Goal: Task Accomplishment & Management: Use online tool/utility

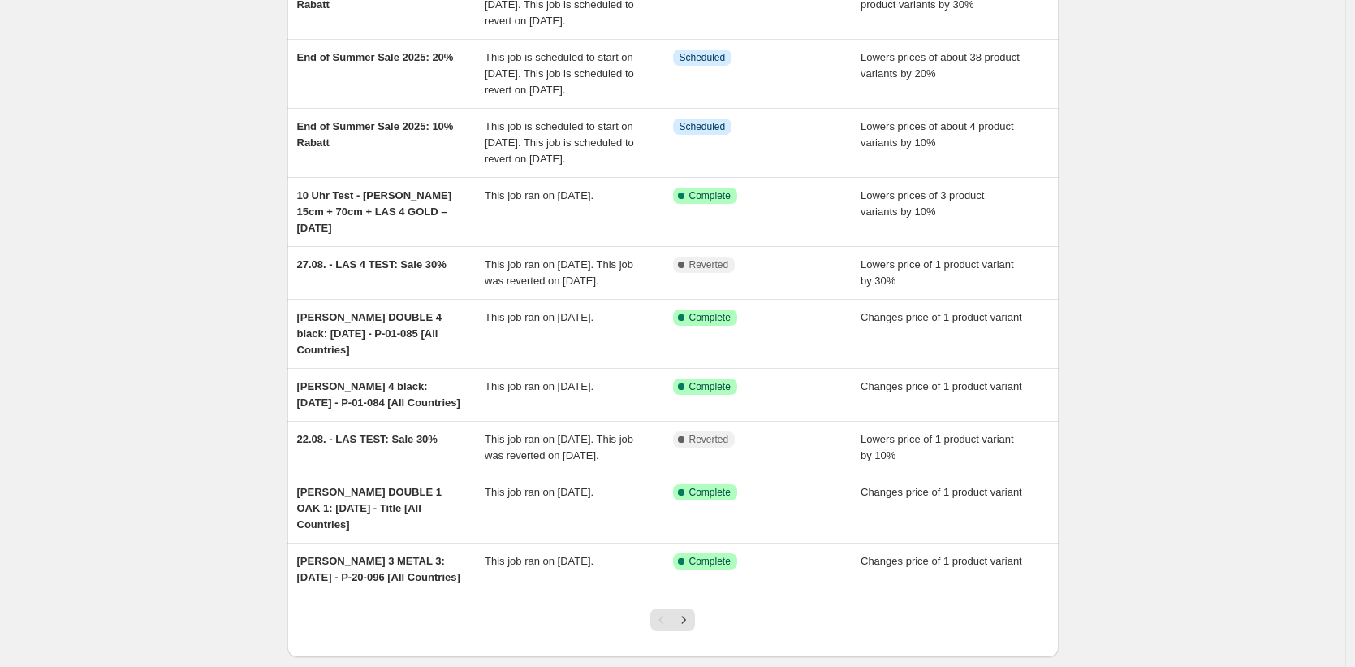
scroll to position [234, 0]
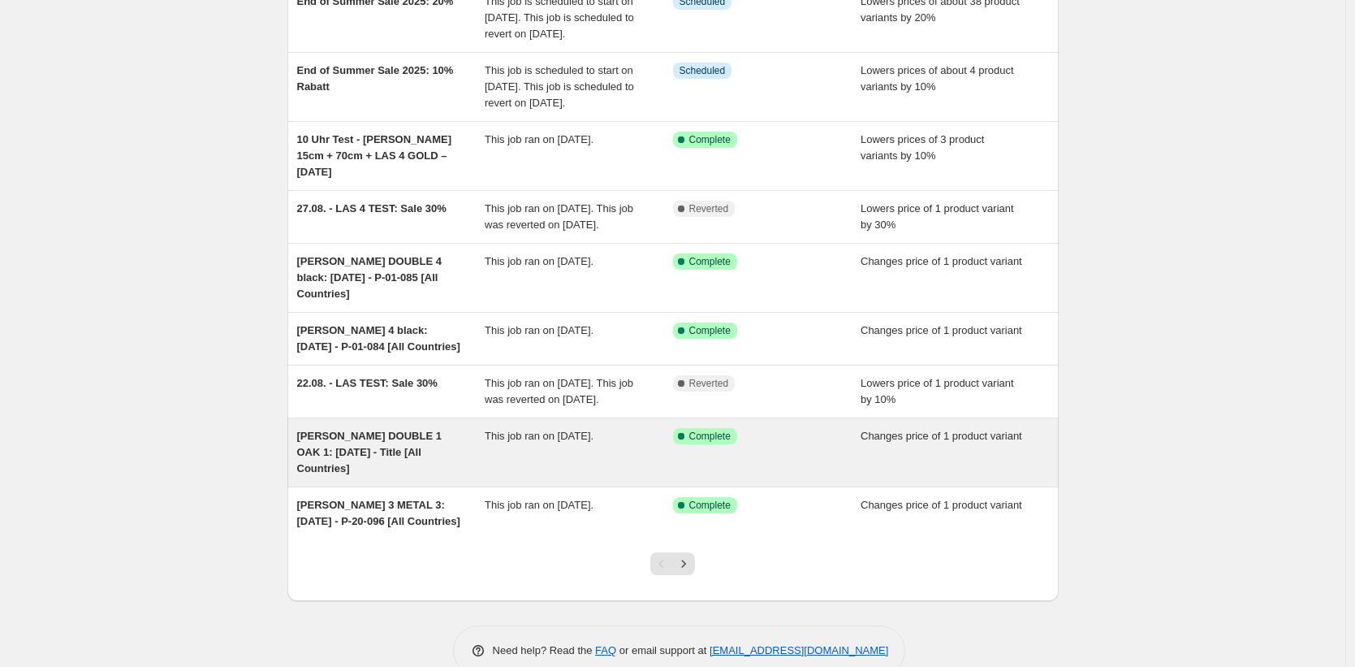
click at [428, 477] on div "[PERSON_NAME] DOUBLE 1 OAK 1: [DATE] - Title [All Countries]" at bounding box center [391, 452] width 188 height 49
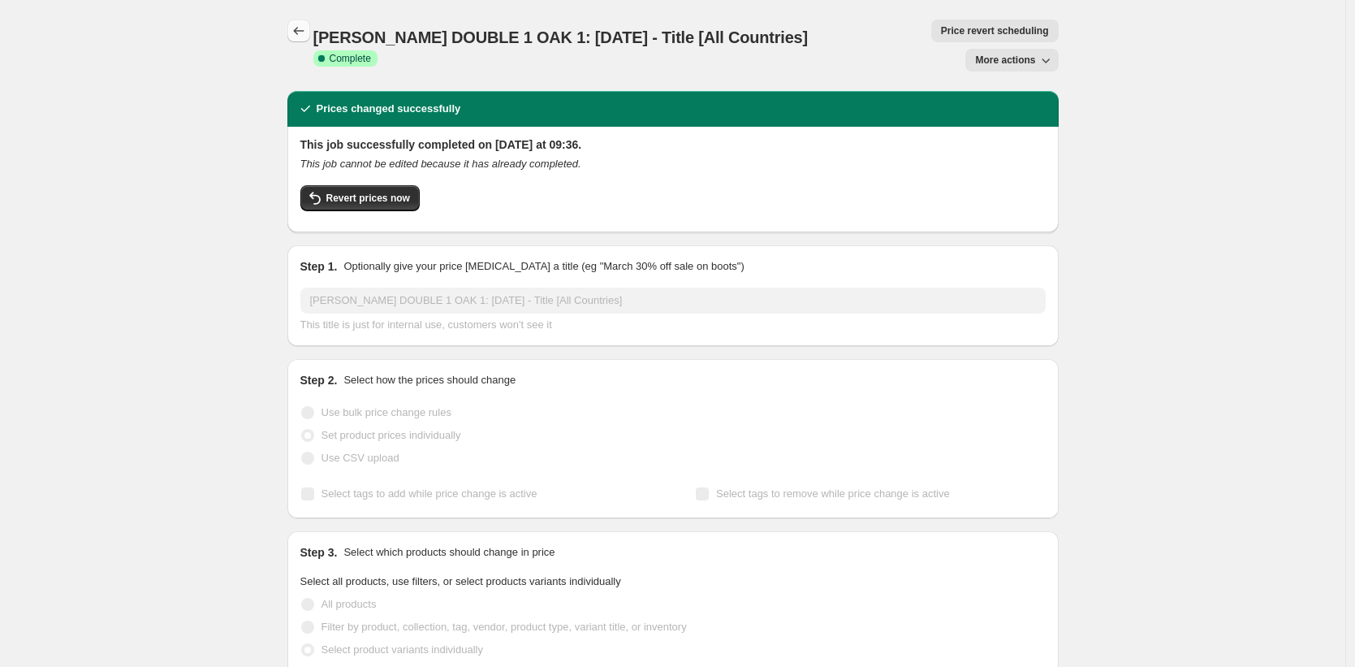
click at [297, 25] on icon "Price change jobs" at bounding box center [299, 31] width 16 height 16
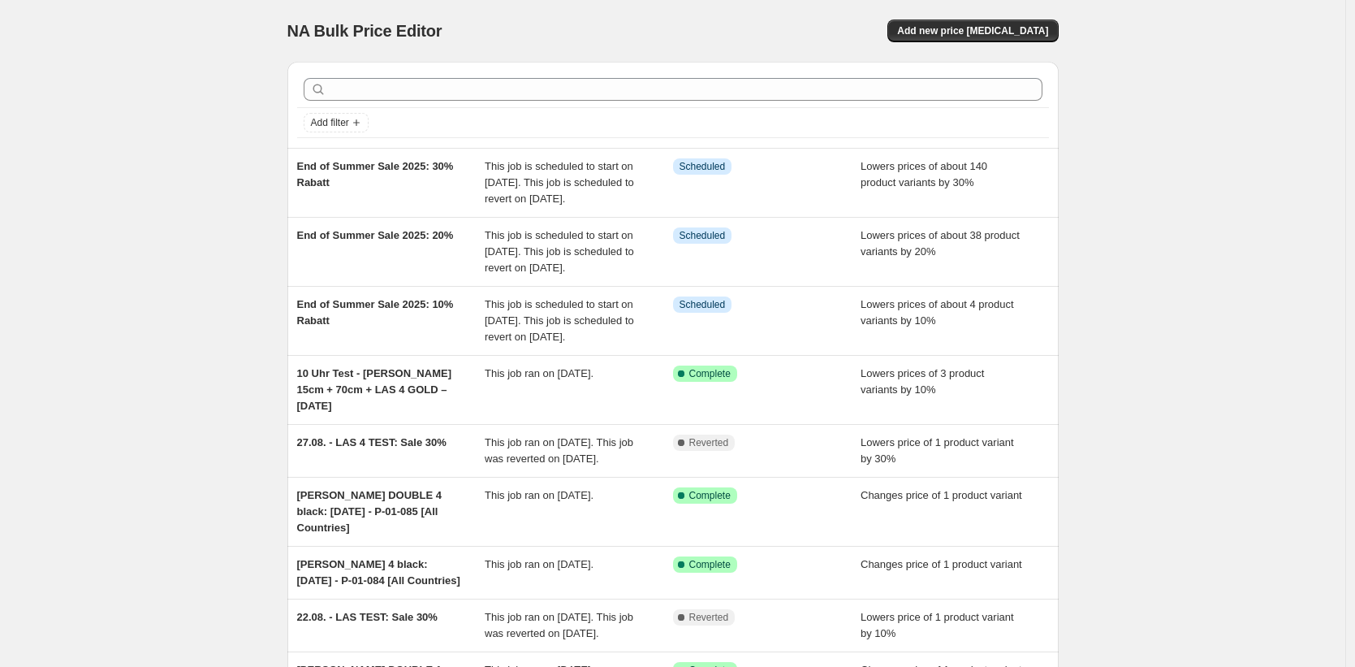
scroll to position [316, 0]
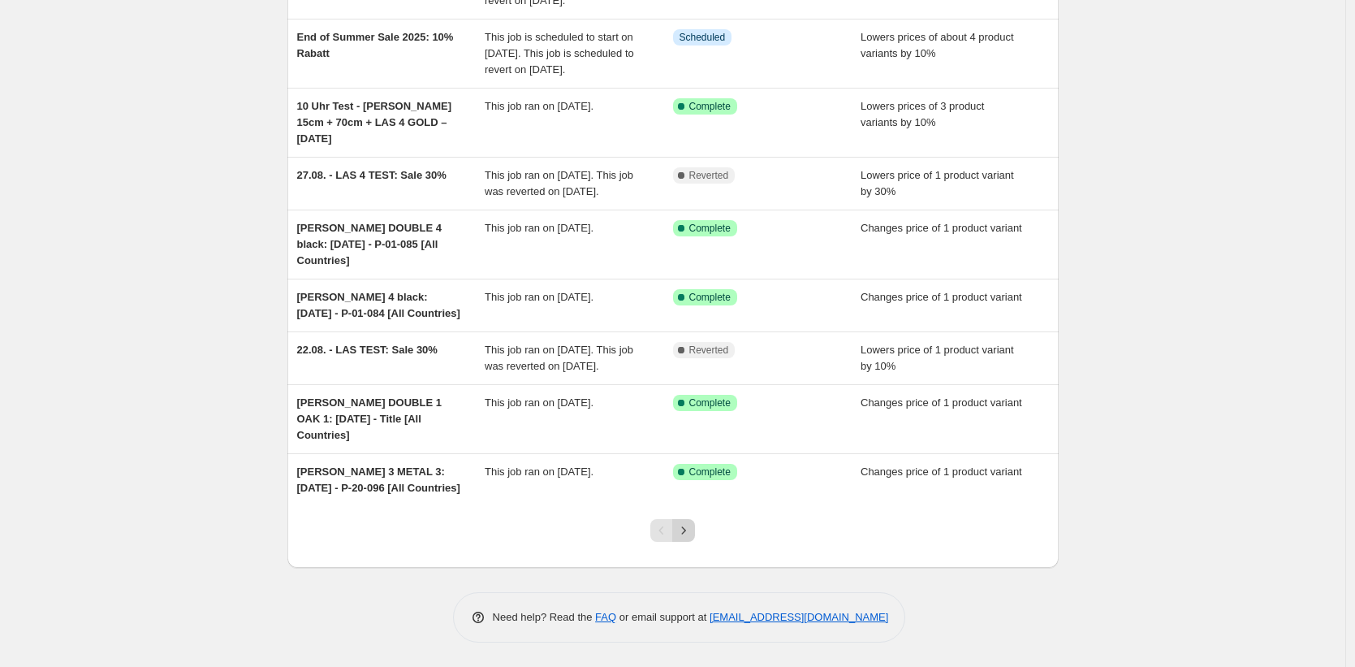
click at [682, 529] on icon "Next" at bounding box center [684, 530] width 16 height 16
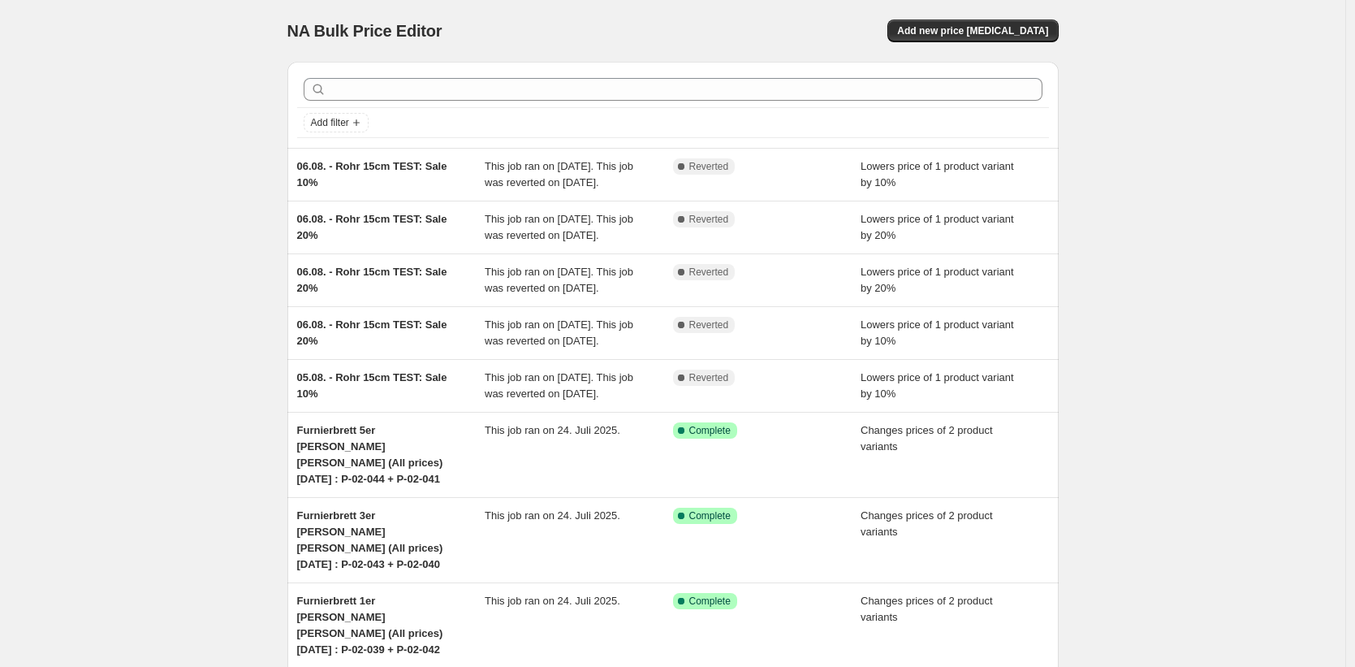
scroll to position [332, 0]
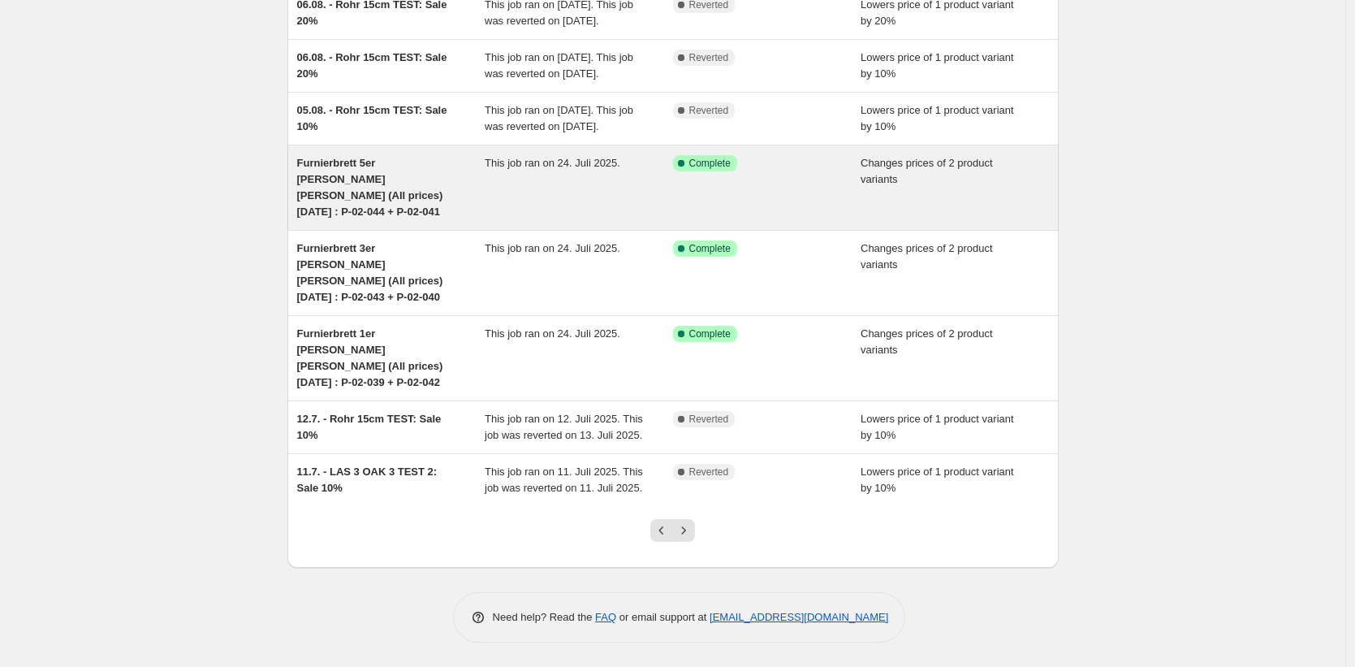
click at [407, 216] on div "Furnierbrett 5er [PERSON_NAME] [PERSON_NAME] (All prices) [DATE] : P-02-044 + P…" at bounding box center [391, 187] width 188 height 65
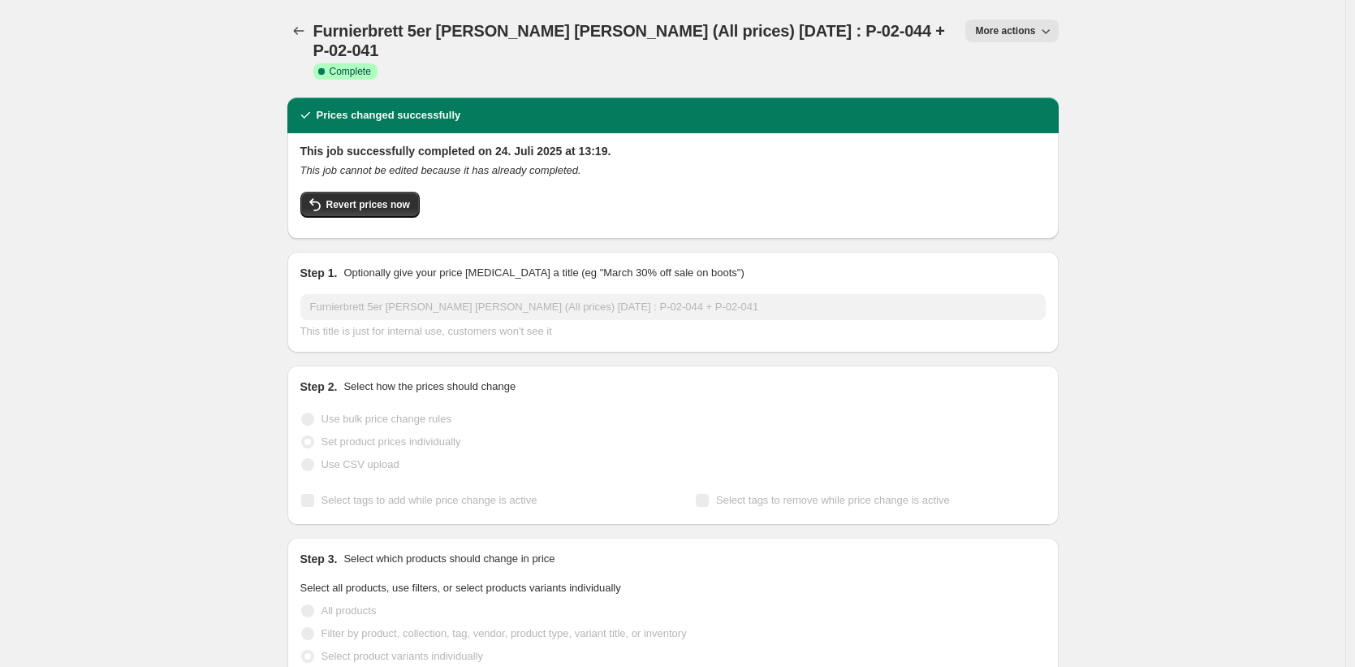
click at [1019, 25] on span "More actions" at bounding box center [1005, 30] width 60 height 13
click at [1004, 89] on span "Copy to new job" at bounding box center [1016, 92] width 76 height 12
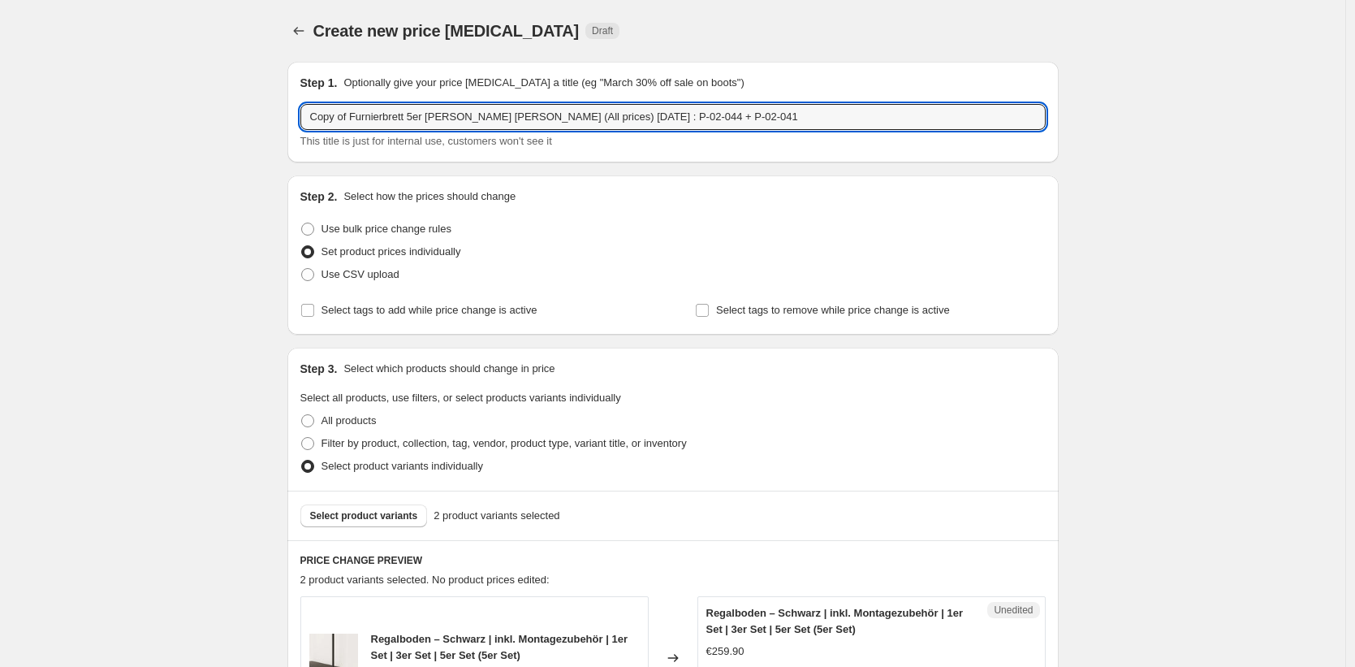
drag, startPoint x: 508, startPoint y: 117, endPoint x: 274, endPoint y: 107, distance: 234.9
drag, startPoint x: 473, startPoint y: 117, endPoint x: 434, endPoint y: 119, distance: 39.0
click at [434, 119] on input "[PERSON_NAME] 1 OAK 1 (All prices) [DATE] : P-02-044 + P-02-041" at bounding box center [672, 117] width 745 height 26
drag, startPoint x: 486, startPoint y: 114, endPoint x: 732, endPoint y: 126, distance: 246.3
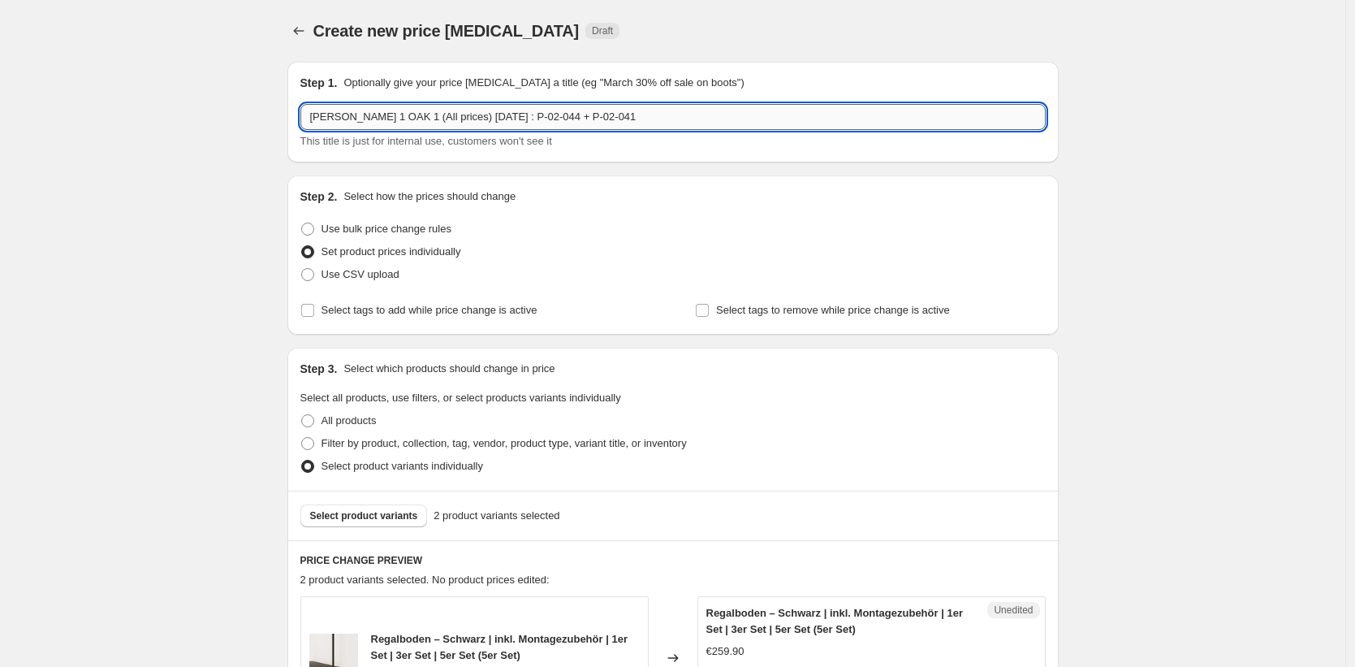
click at [732, 126] on input "[PERSON_NAME] 1 OAK 1 (All prices) [DATE] : P-02-044 + P-02-041" at bounding box center [672, 117] width 745 height 26
paste input "Clothing rack Shelf OAK"
drag, startPoint x: 625, startPoint y: 115, endPoint x: 486, endPoint y: 117, distance: 138.9
click at [486, 117] on input "[PERSON_NAME] 1 OAK 1 (All prices) [DATE] : Clothing rack Shelf OAK" at bounding box center [672, 117] width 745 height 26
drag, startPoint x: 628, startPoint y: 118, endPoint x: 487, endPoint y: 114, distance: 140.5
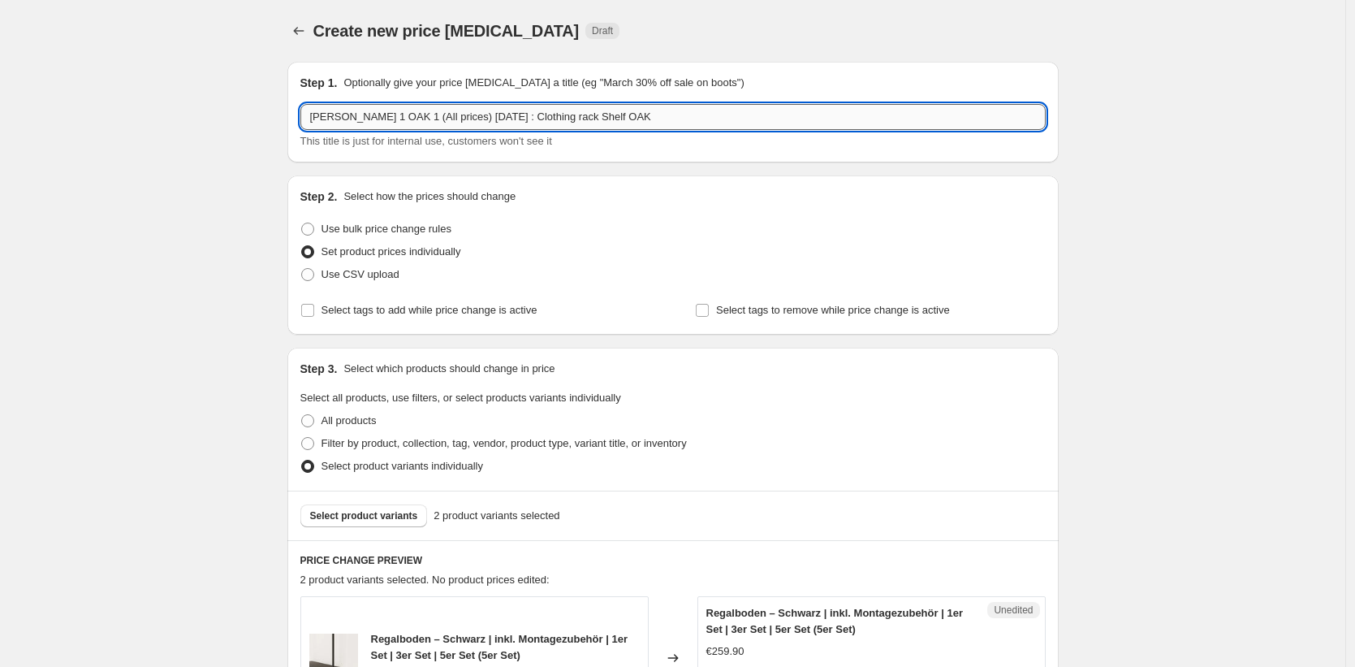
click at [487, 114] on input "[PERSON_NAME] 1 OAK 1 (All prices) [DATE] : Clothing rack Shelf OAK" at bounding box center [672, 117] width 745 height 26
paste input "P-20-007"
type input "[PERSON_NAME] 1 OAK 1 (All prices) [DATE] : P-20-007"
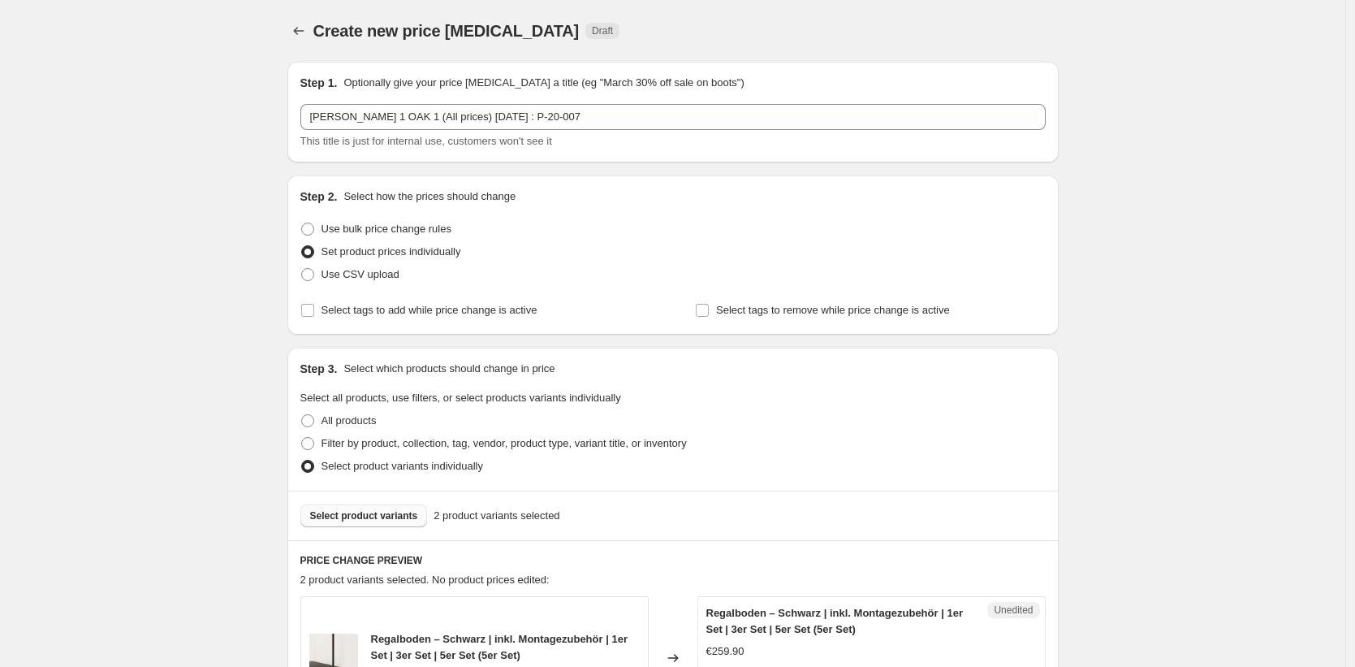
click at [342, 507] on button "Select product variants" at bounding box center [363, 515] width 127 height 23
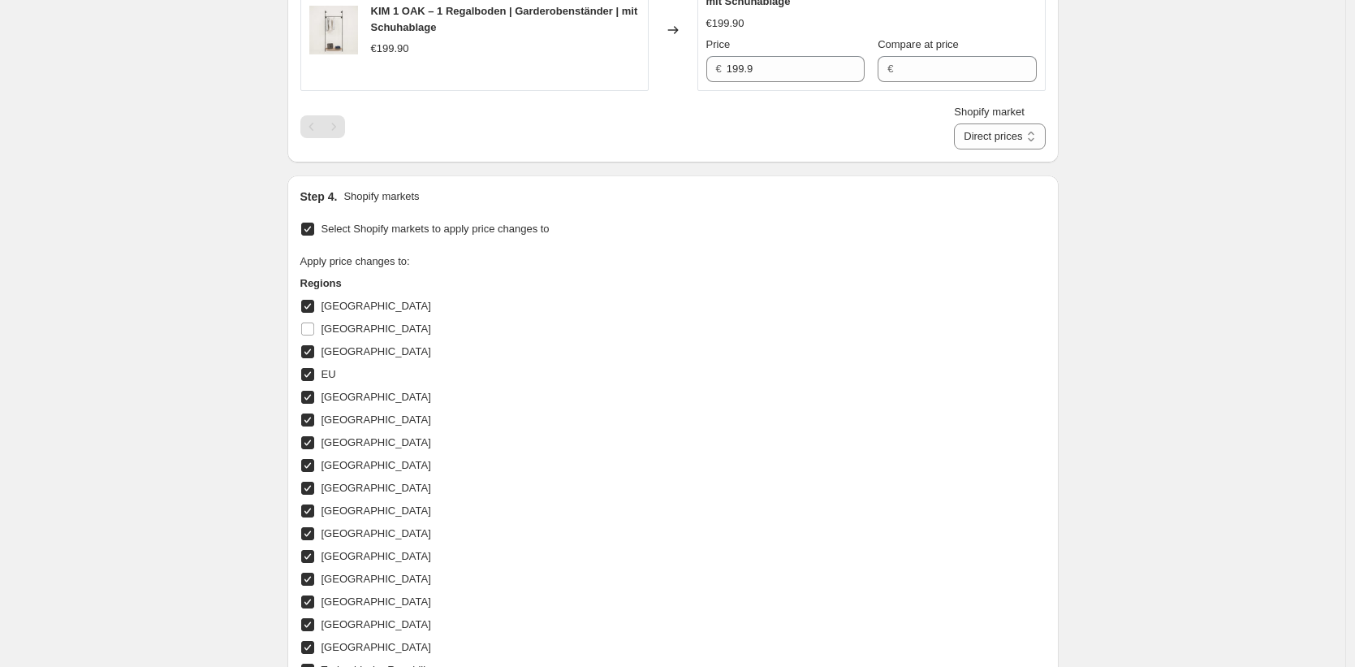
scroll to position [875, 0]
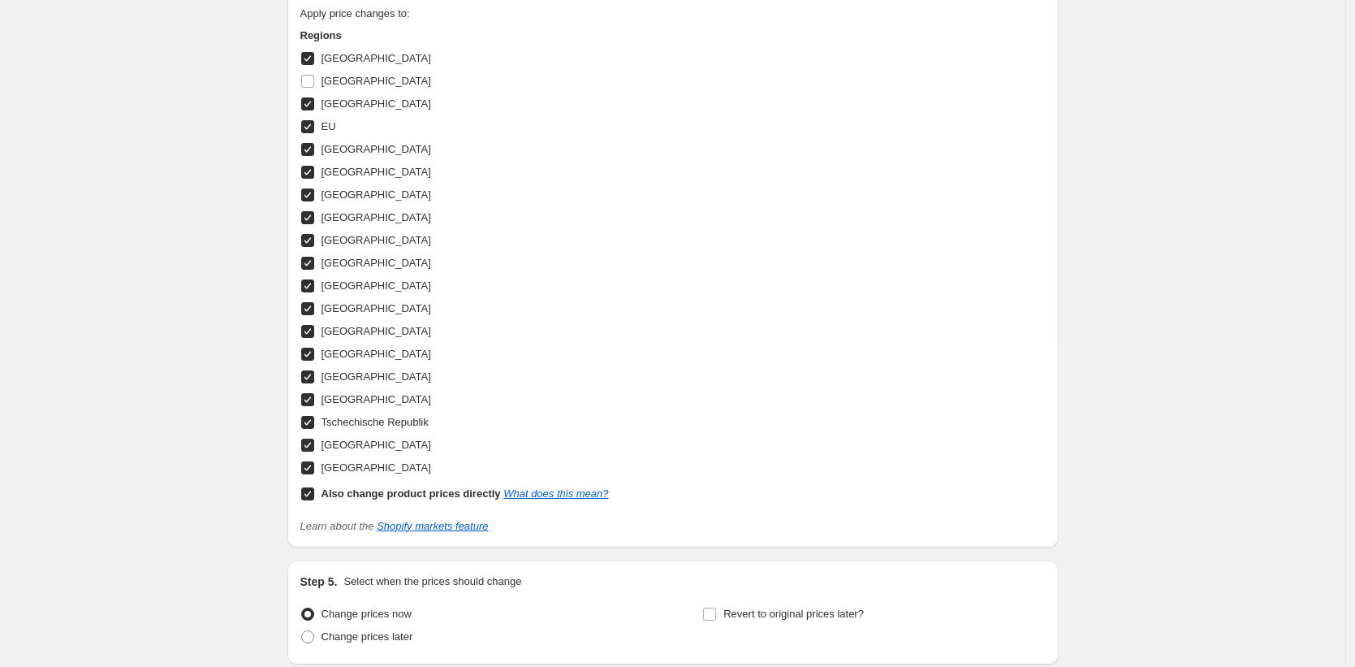
click at [311, 499] on input "Also change product prices directly What does this mean?" at bounding box center [307, 493] width 13 height 13
checkbox input "false"
select select "35946234122"
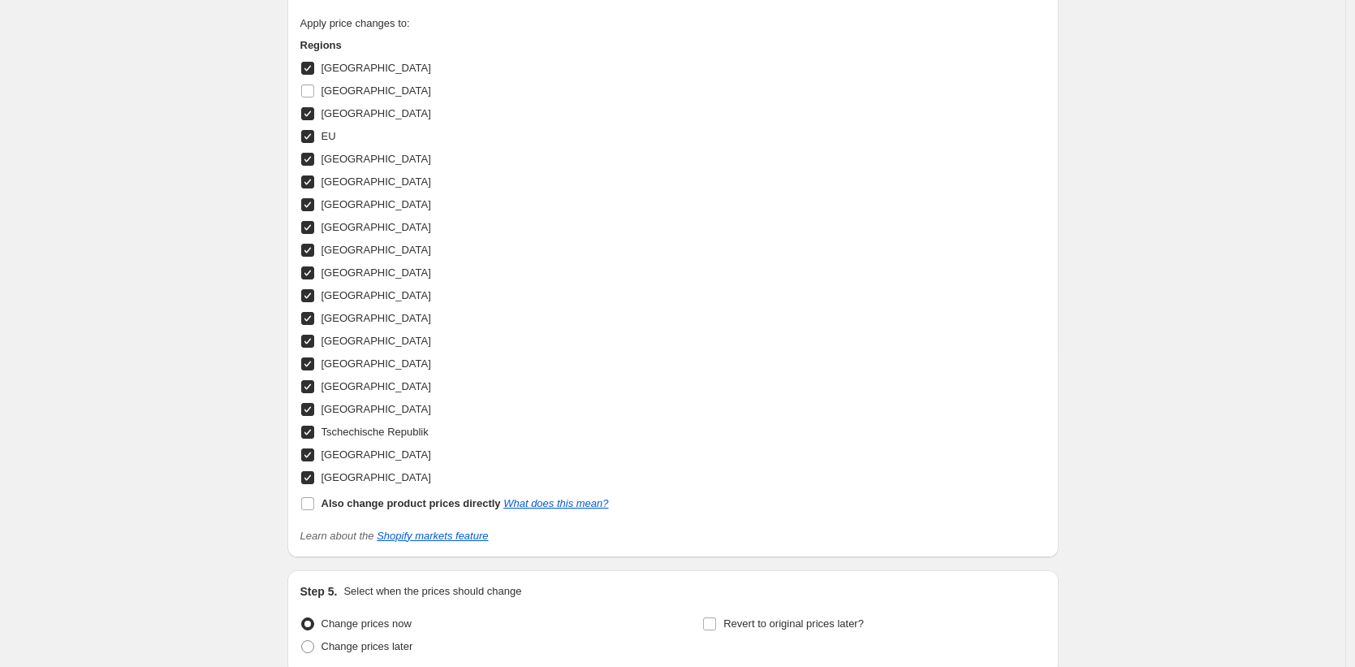
scroll to position [525, 0]
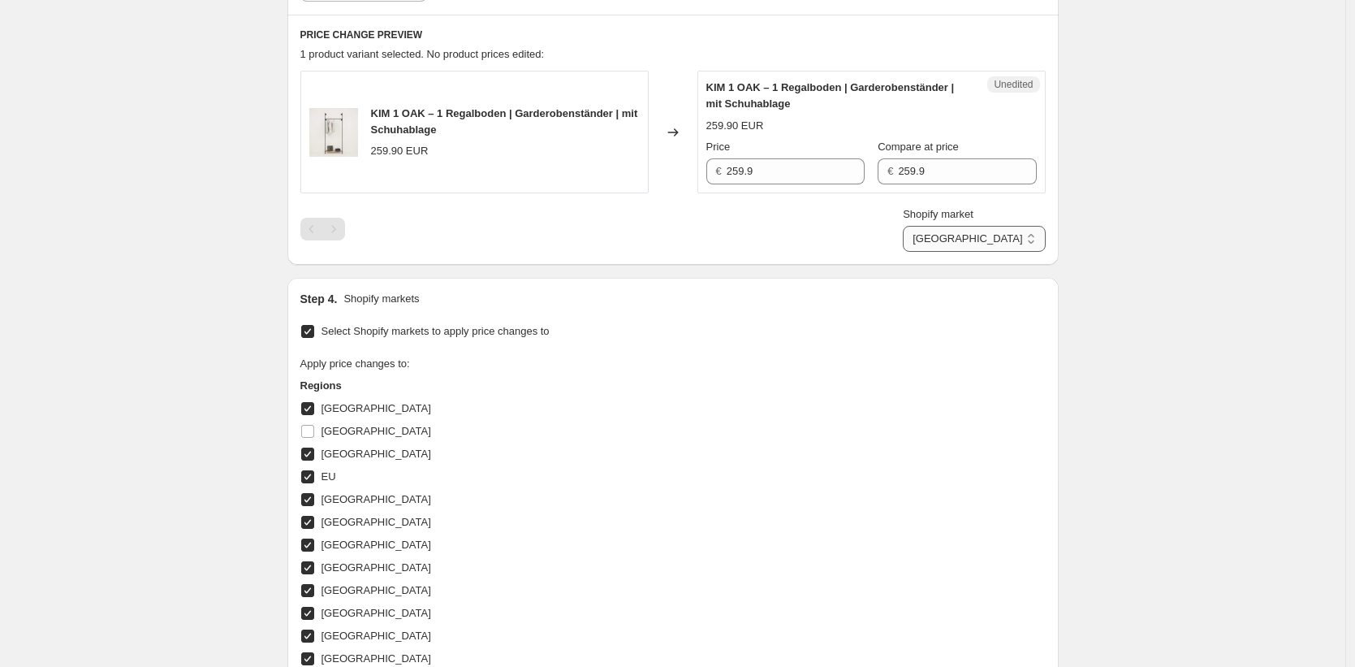
click at [1017, 245] on select "[GEOGRAPHIC_DATA] [GEOGRAPHIC_DATA] [GEOGRAPHIC_DATA] [GEOGRAPHIC_DATA] [GEOGRA…" at bounding box center [974, 239] width 142 height 26
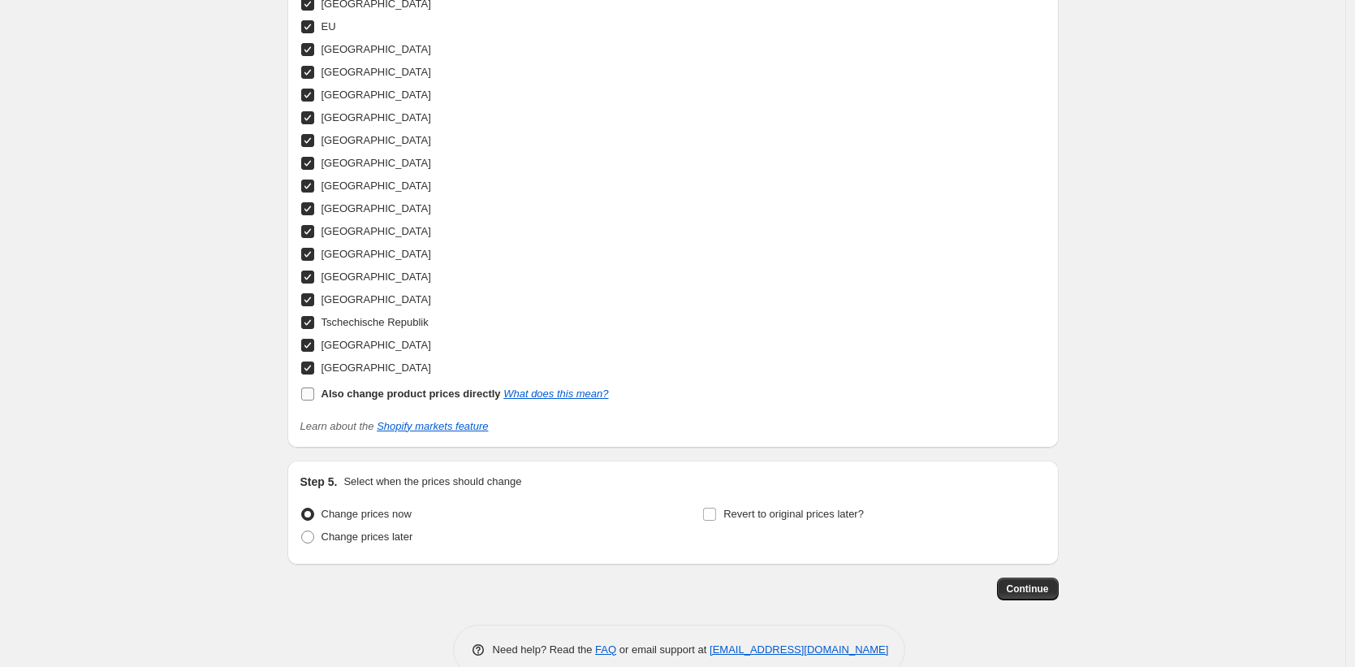
click at [309, 397] on input "Also change product prices directly What does this mean?" at bounding box center [307, 393] width 13 height 13
checkbox input "true"
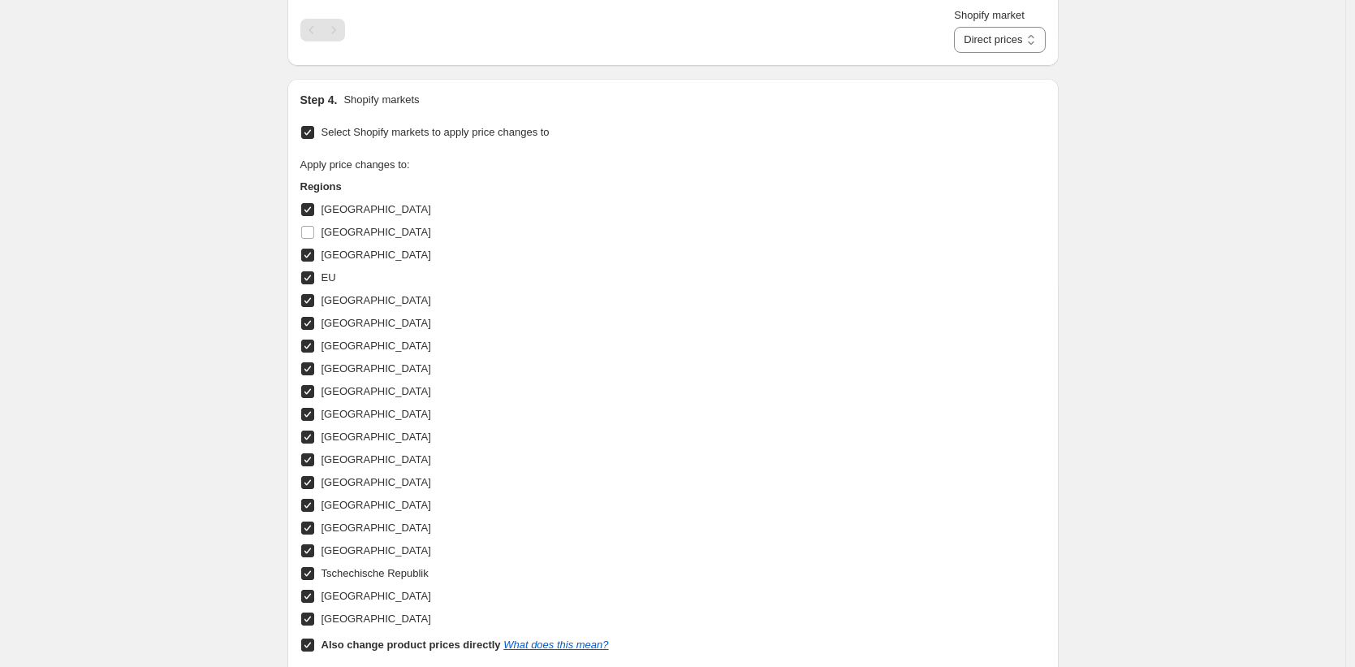
scroll to position [384, 0]
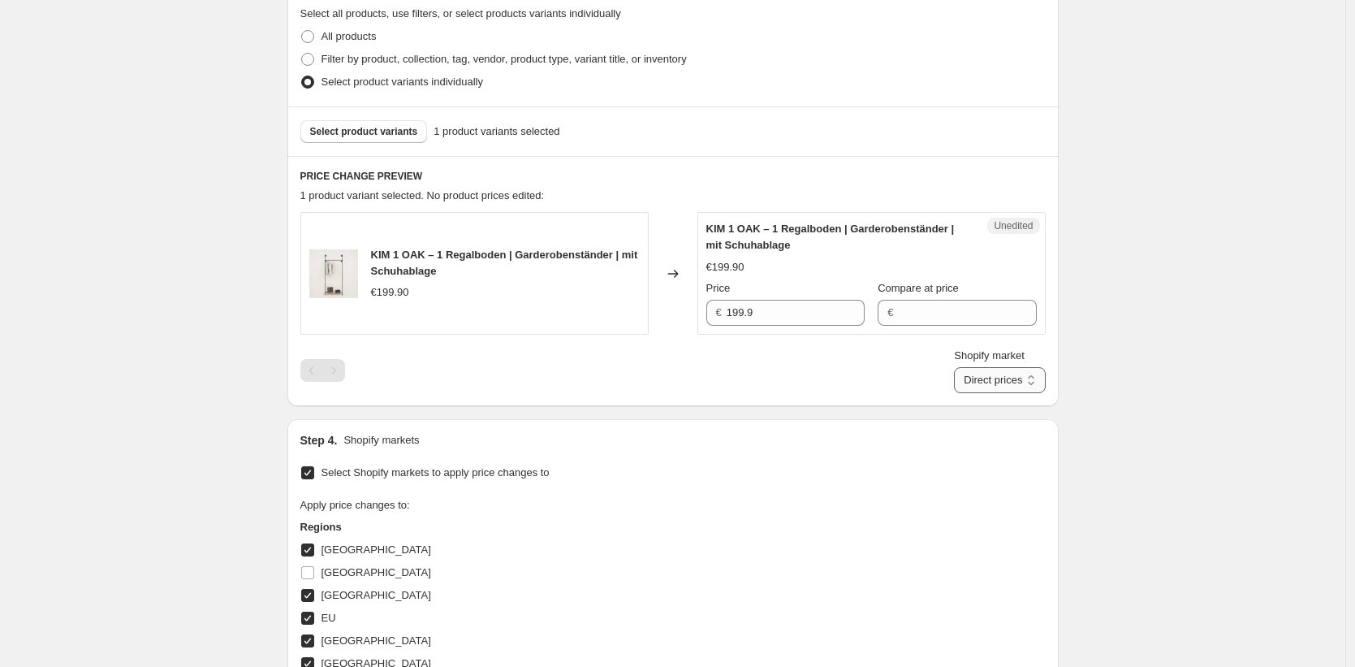
click at [976, 381] on select "Direct prices [GEOGRAPHIC_DATA] [GEOGRAPHIC_DATA] [GEOGRAPHIC_DATA] [GEOGRAPHIC…" at bounding box center [999, 380] width 91 height 26
select select "35946234122"
click at [974, 393] on select "Direct prices [GEOGRAPHIC_DATA] [GEOGRAPHIC_DATA] [GEOGRAPHIC_DATA] [GEOGRAPHIC…" at bounding box center [999, 380] width 91 height 26
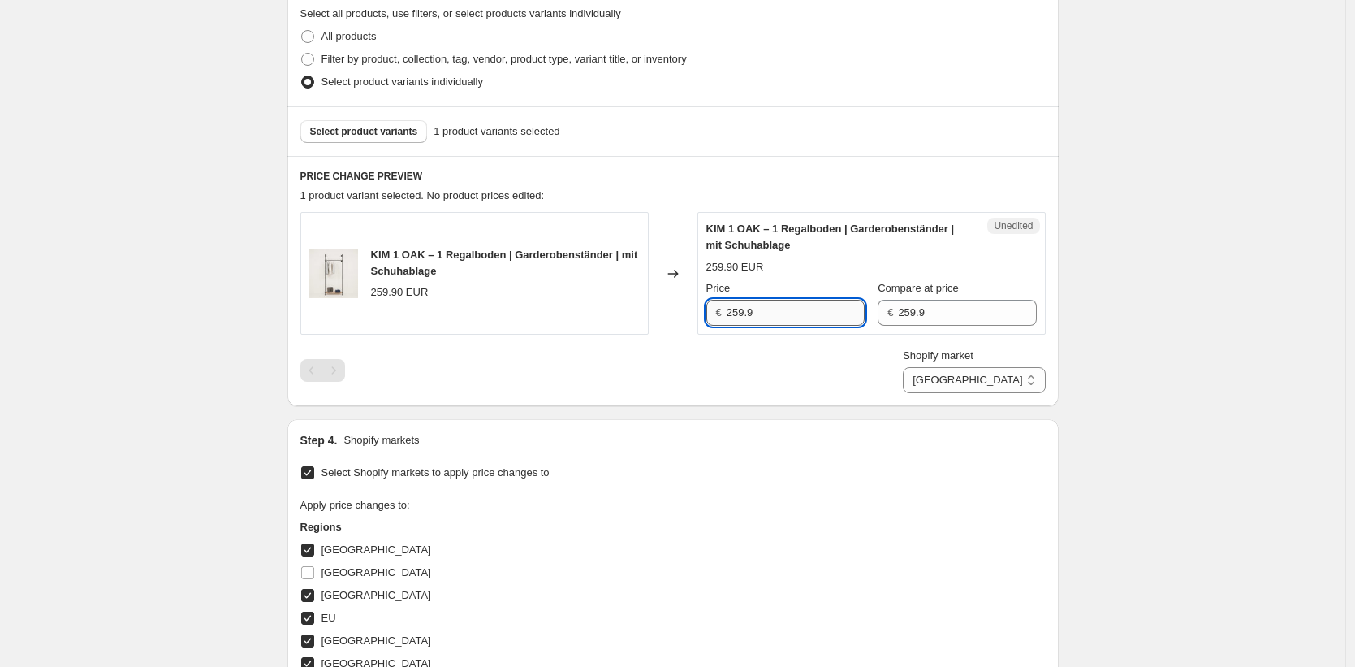
click at [771, 312] on input "259.9" at bounding box center [796, 313] width 138 height 26
type input "239.90"
click at [1137, 304] on div "Create new price [MEDICAL_DATA]. This page is ready Create new price [MEDICAL_D…" at bounding box center [672, 453] width 1345 height 1674
click at [1025, 389] on select "Direct prices [GEOGRAPHIC_DATA] [GEOGRAPHIC_DATA] [GEOGRAPHIC_DATA] [GEOGRAPHIC…" at bounding box center [974, 380] width 142 height 26
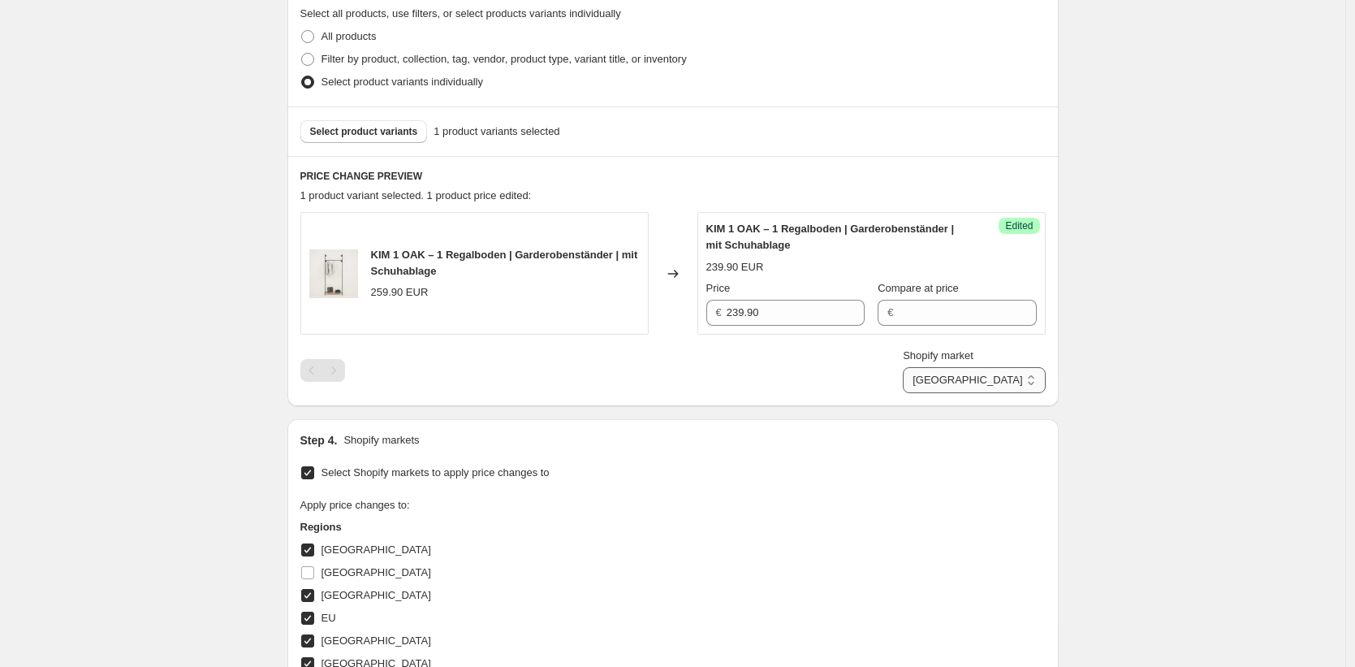
click at [966, 393] on select "Direct prices [GEOGRAPHIC_DATA] [GEOGRAPHIC_DATA] [GEOGRAPHIC_DATA] [GEOGRAPHIC…" at bounding box center [974, 380] width 142 height 26
click at [835, 315] on input "2059.9" at bounding box center [797, 313] width 136 height 26
click at [1016, 393] on div "PRICE CHANGE PREVIEW 1 product variant selected. No product prices edited: [PER…" at bounding box center [672, 281] width 771 height 250
click at [989, 372] on select "Direct prices [GEOGRAPHIC_DATA] [GEOGRAPHIC_DATA] [GEOGRAPHIC_DATA] [GEOGRAPHIC…" at bounding box center [974, 380] width 142 height 26
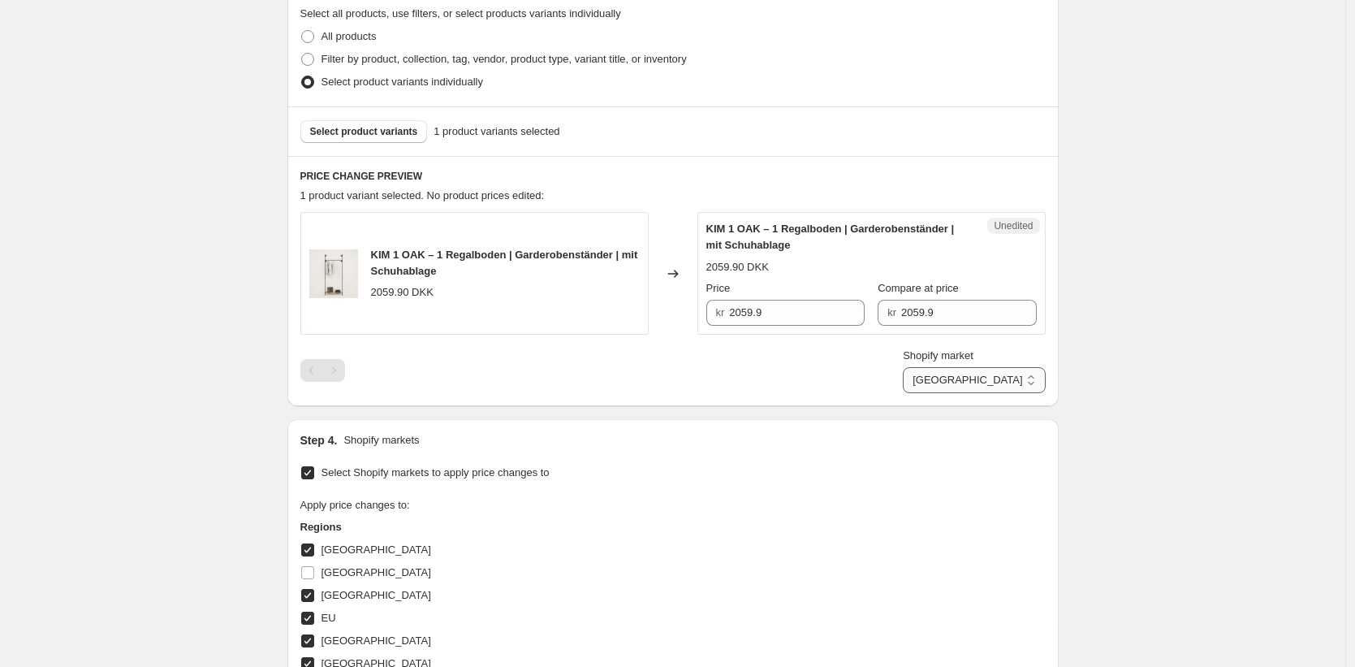
select select "35913892106"
click at [974, 393] on select "Direct prices [GEOGRAPHIC_DATA] [GEOGRAPHIC_DATA] [GEOGRAPHIC_DATA] [GEOGRAPHIC…" at bounding box center [974, 380] width 142 height 26
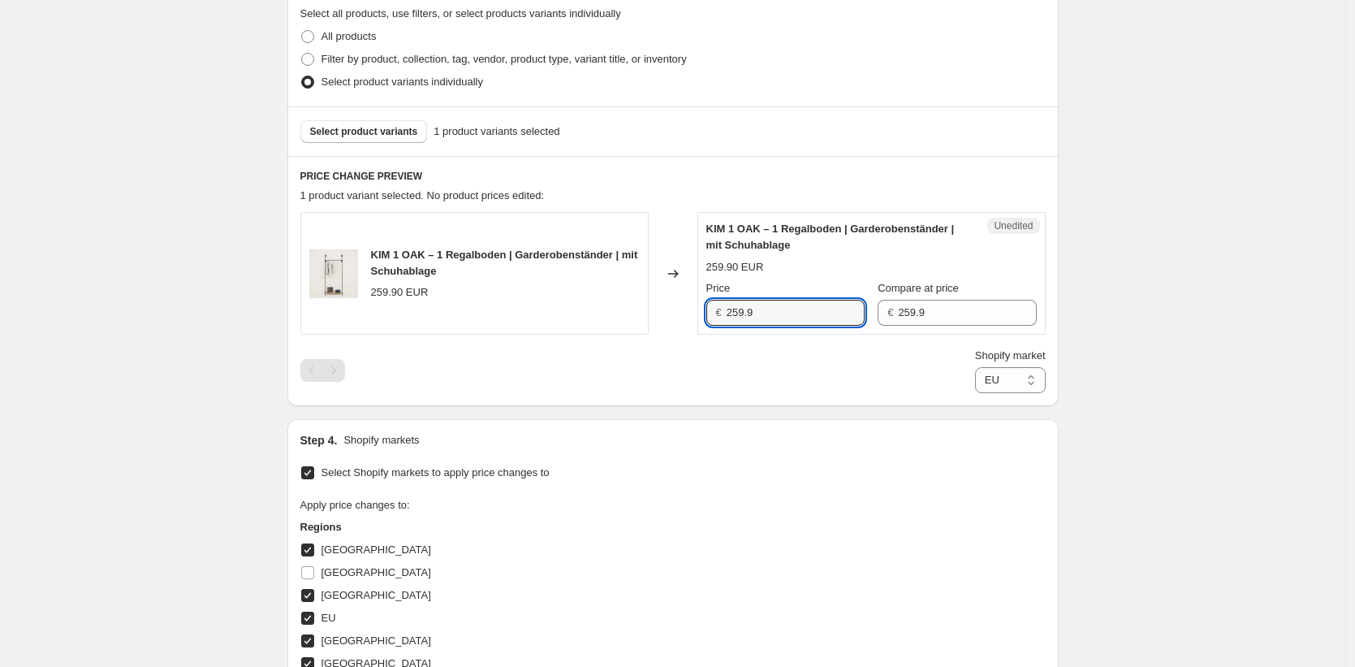
drag, startPoint x: 791, startPoint y: 309, endPoint x: 632, endPoint y: 292, distance: 160.1
click at [632, 292] on div "KIM 1 OAK – 1 Regalboden | Garderobenständer | mit Schuhablage 259.90 EUR Chang…" at bounding box center [672, 273] width 745 height 123
paste input "39.90"
type input "239.90"
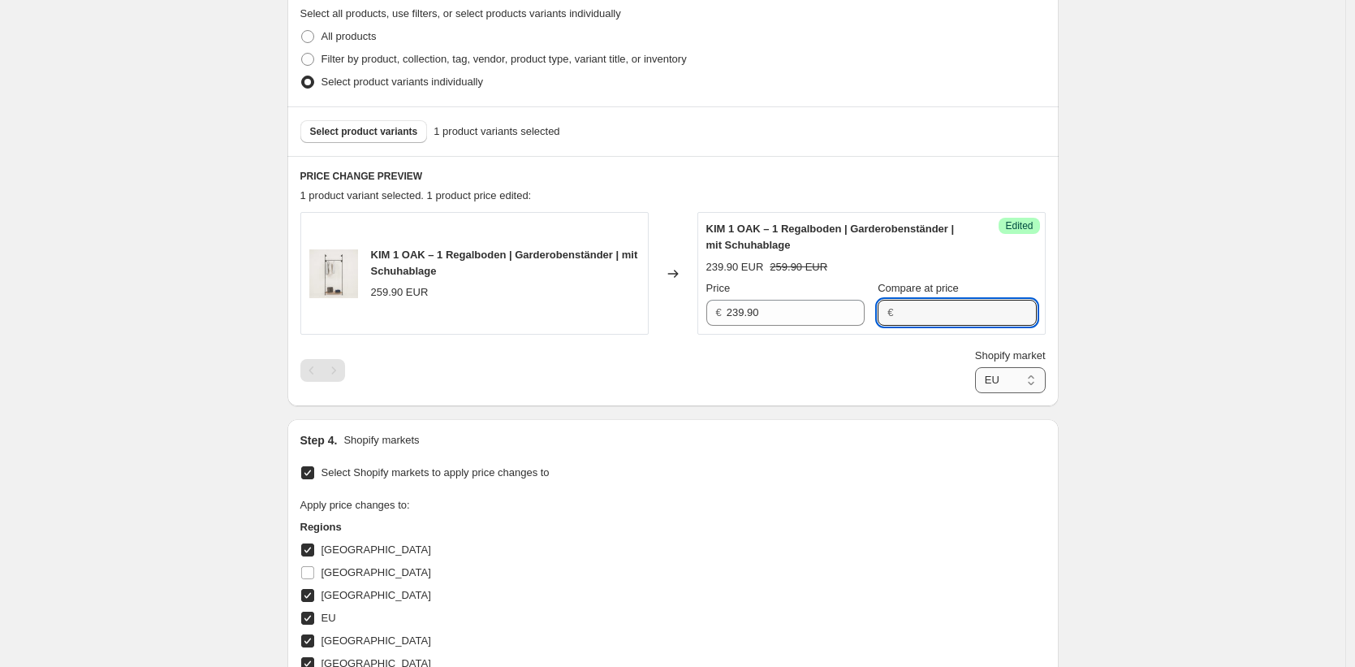
click at [986, 378] on select "Direct prices [GEOGRAPHIC_DATA] [GEOGRAPHIC_DATA] [GEOGRAPHIC_DATA] [GEOGRAPHIC…" at bounding box center [1010, 380] width 71 height 26
select select "49257644298"
click at [975, 393] on select "Direct prices [GEOGRAPHIC_DATA] [GEOGRAPHIC_DATA] [GEOGRAPHIC_DATA] [GEOGRAPHIC…" at bounding box center [1010, 380] width 71 height 26
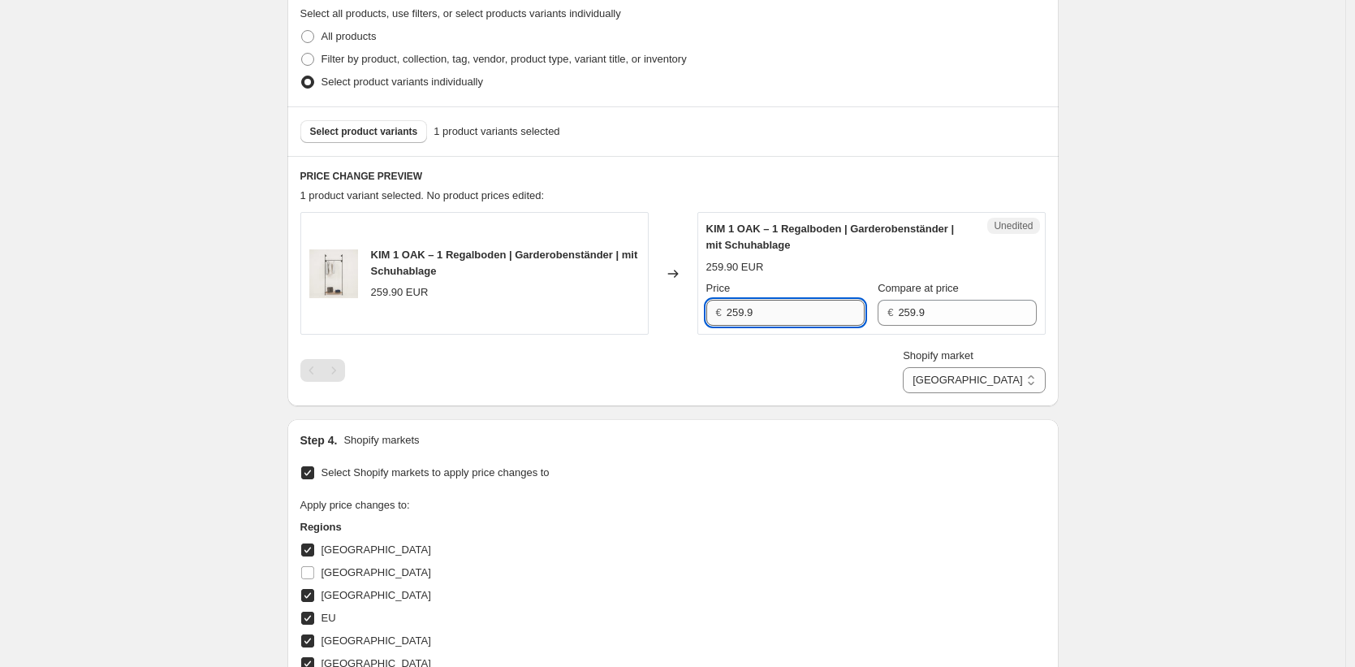
click at [813, 305] on input "259.9" at bounding box center [796, 313] width 138 height 26
paste input "39.90"
type input "239.90"
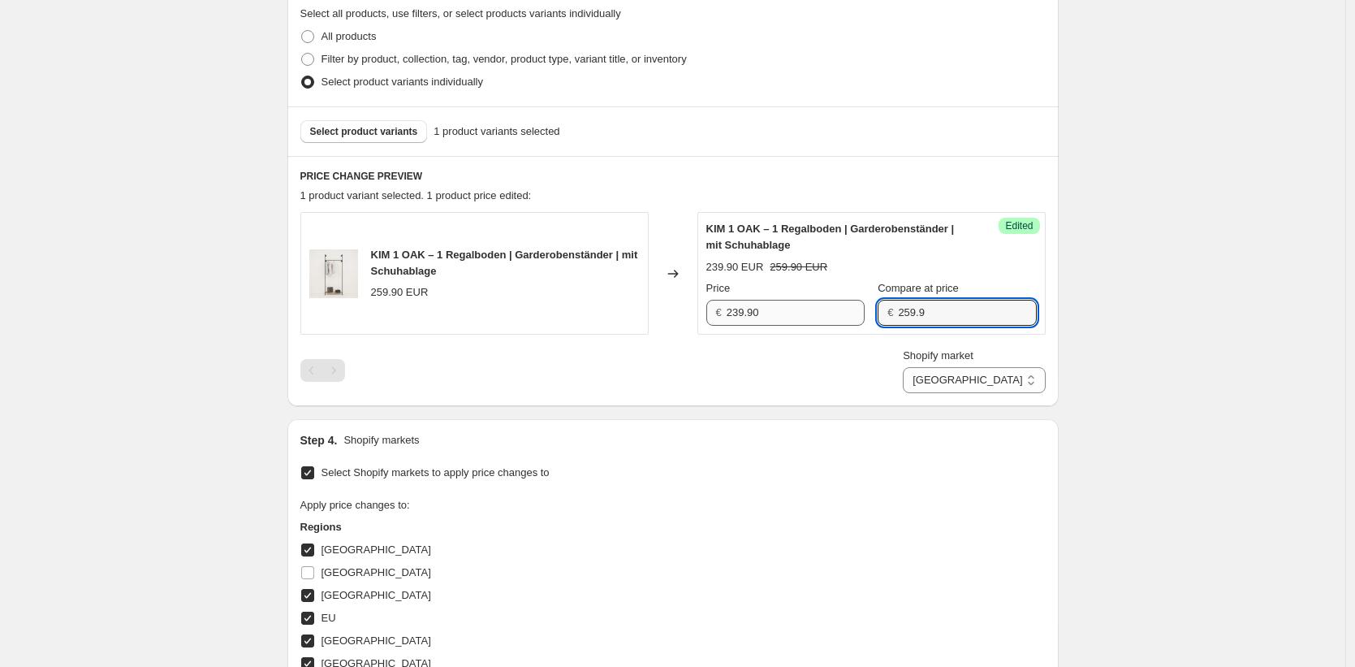
drag, startPoint x: 939, startPoint y: 312, endPoint x: 812, endPoint y: 300, distance: 128.0
click at [812, 300] on div "Price € 239.90 Compare at price € 259.9" at bounding box center [871, 302] width 330 height 45
click at [1021, 382] on select "Direct prices [GEOGRAPHIC_DATA] [GEOGRAPHIC_DATA] [GEOGRAPHIC_DATA] [GEOGRAPHIC…" at bounding box center [974, 380] width 142 height 26
select select "35946004746"
click at [965, 393] on select "Direct prices [GEOGRAPHIC_DATA] [GEOGRAPHIC_DATA] [GEOGRAPHIC_DATA] [GEOGRAPHIC…" at bounding box center [974, 380] width 142 height 26
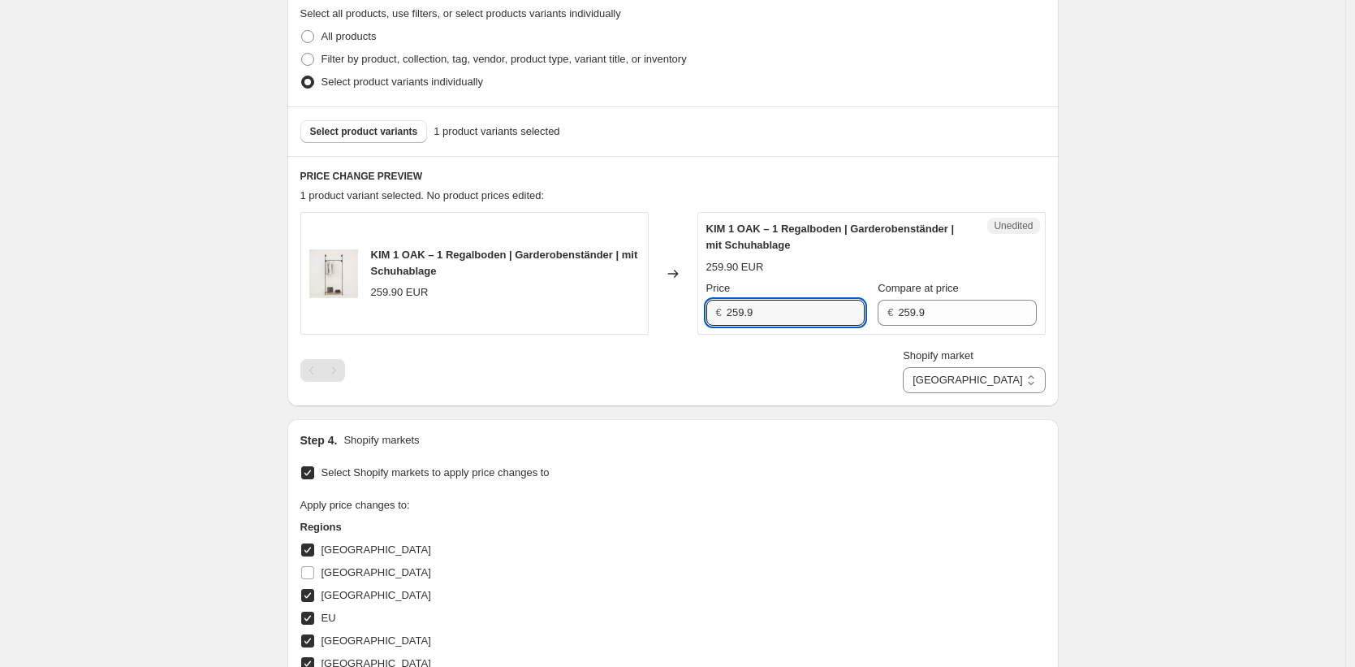
drag, startPoint x: 810, startPoint y: 306, endPoint x: 656, endPoint y: 289, distance: 154.4
click at [656, 289] on div "KIM 1 OAK – 1 Regalboden | Garderobenständer | mit Schuhablage 259.90 EUR Chang…" at bounding box center [672, 273] width 745 height 123
paste input "39.90"
type input "239.90"
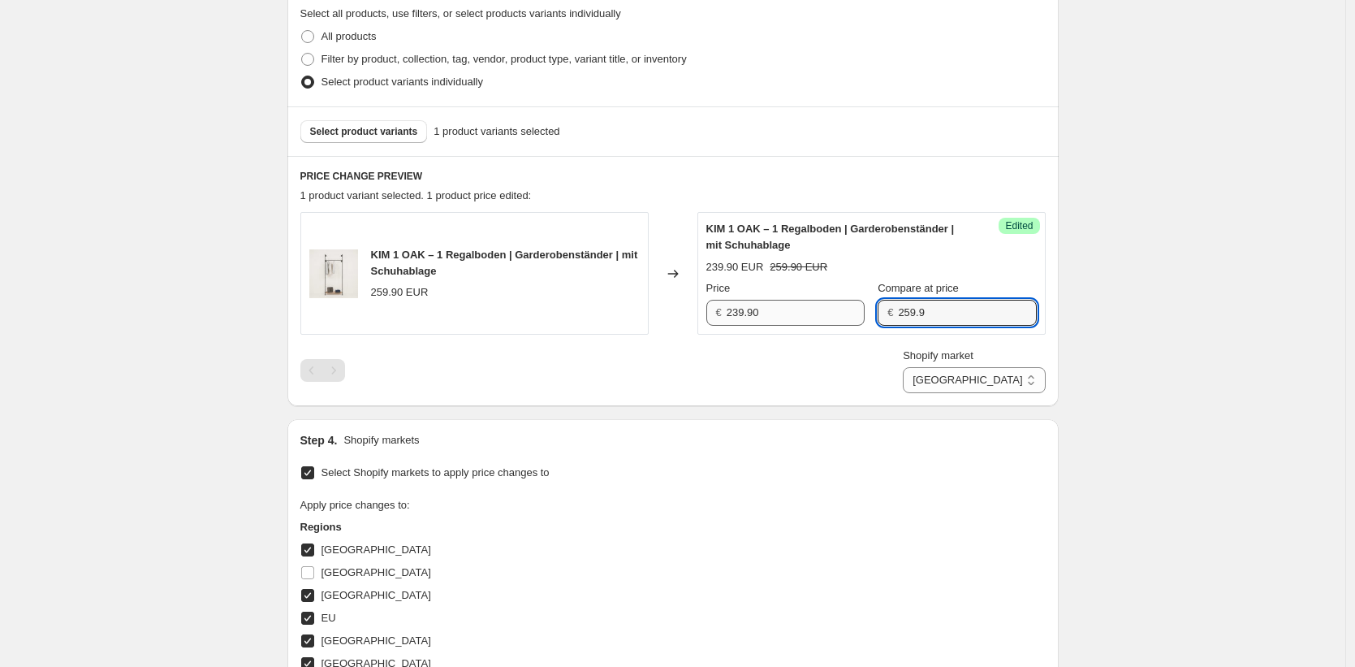
drag, startPoint x: 968, startPoint y: 315, endPoint x: 773, endPoint y: 301, distance: 195.4
click at [773, 300] on div "Price € 239.90 Compare at price € 259.9" at bounding box center [871, 302] width 330 height 45
click at [989, 377] on select "Direct prices [GEOGRAPHIC_DATA] [GEOGRAPHIC_DATA] [GEOGRAPHIC_DATA] [GEOGRAPHIC…" at bounding box center [974, 380] width 142 height 26
select select "49252335882"
click at [951, 393] on select "Direct prices [GEOGRAPHIC_DATA] [GEOGRAPHIC_DATA] [GEOGRAPHIC_DATA] [GEOGRAPHIC…" at bounding box center [974, 380] width 142 height 26
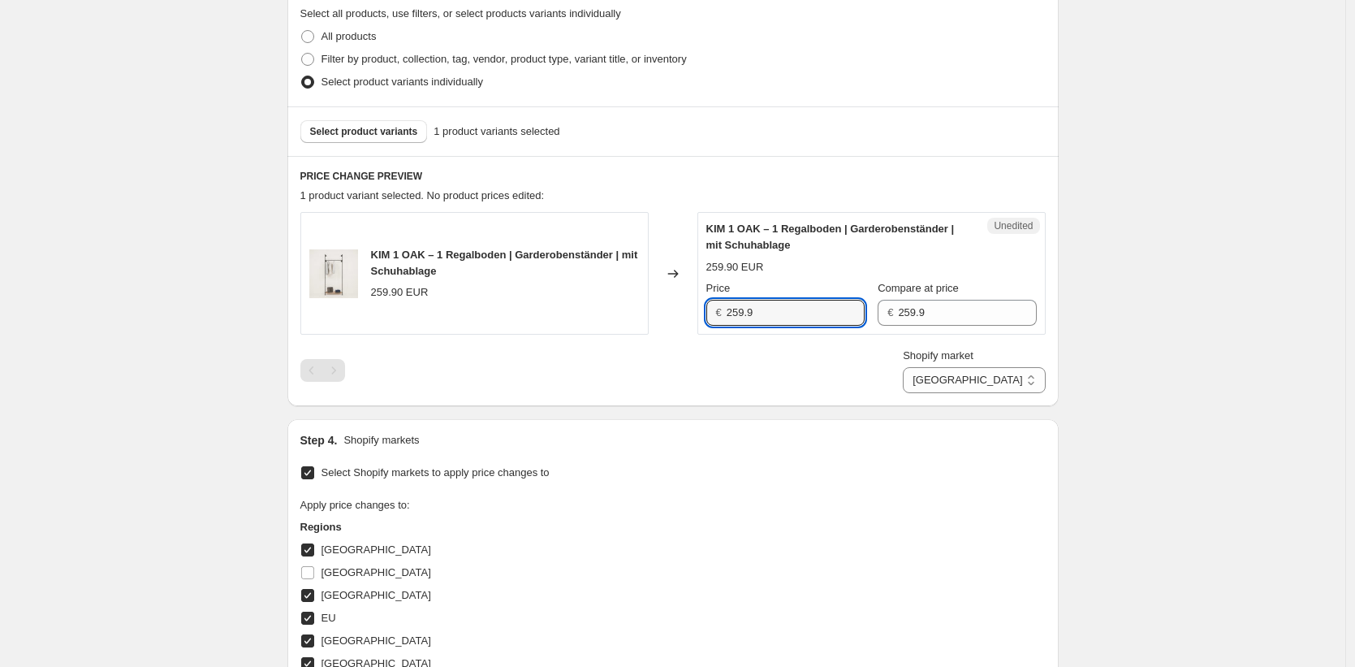
drag, startPoint x: 825, startPoint y: 309, endPoint x: 697, endPoint y: 306, distance: 127.5
click at [672, 296] on div "KIM 1 OAK – 1 Regalboden | Garderobenständer | mit Schuhablage 259.90 EUR Chang…" at bounding box center [672, 273] width 745 height 123
paste input "39.90"
type input "239.90"
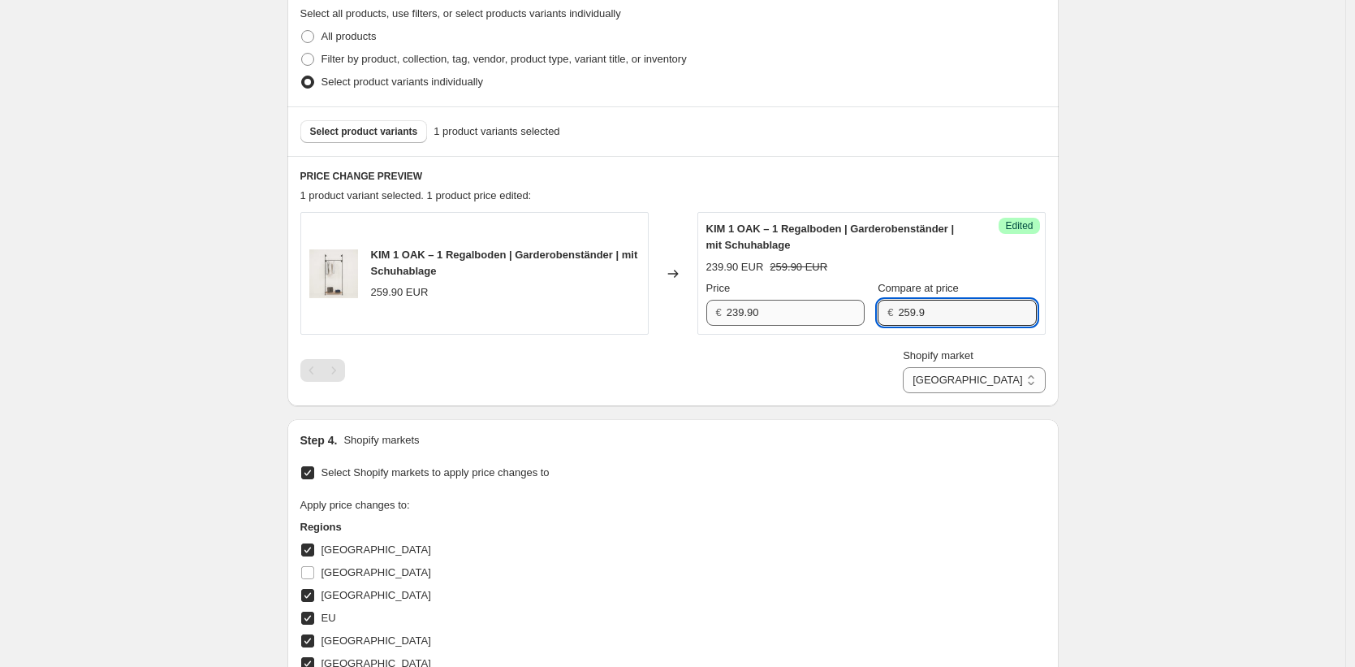
drag, startPoint x: 981, startPoint y: 320, endPoint x: 794, endPoint y: 306, distance: 187.3
click at [794, 306] on div "Price € 239.90 Compare at price € 259.9" at bounding box center [871, 302] width 330 height 45
click at [999, 377] on select "Direct prices [GEOGRAPHIC_DATA] [GEOGRAPHIC_DATA] [GEOGRAPHIC_DATA] [GEOGRAPHIC…" at bounding box center [974, 380] width 142 height 26
select select "35945971978"
click at [974, 393] on select "Direct prices [GEOGRAPHIC_DATA] [GEOGRAPHIC_DATA] [GEOGRAPHIC_DATA] [GEOGRAPHIC…" at bounding box center [974, 380] width 142 height 26
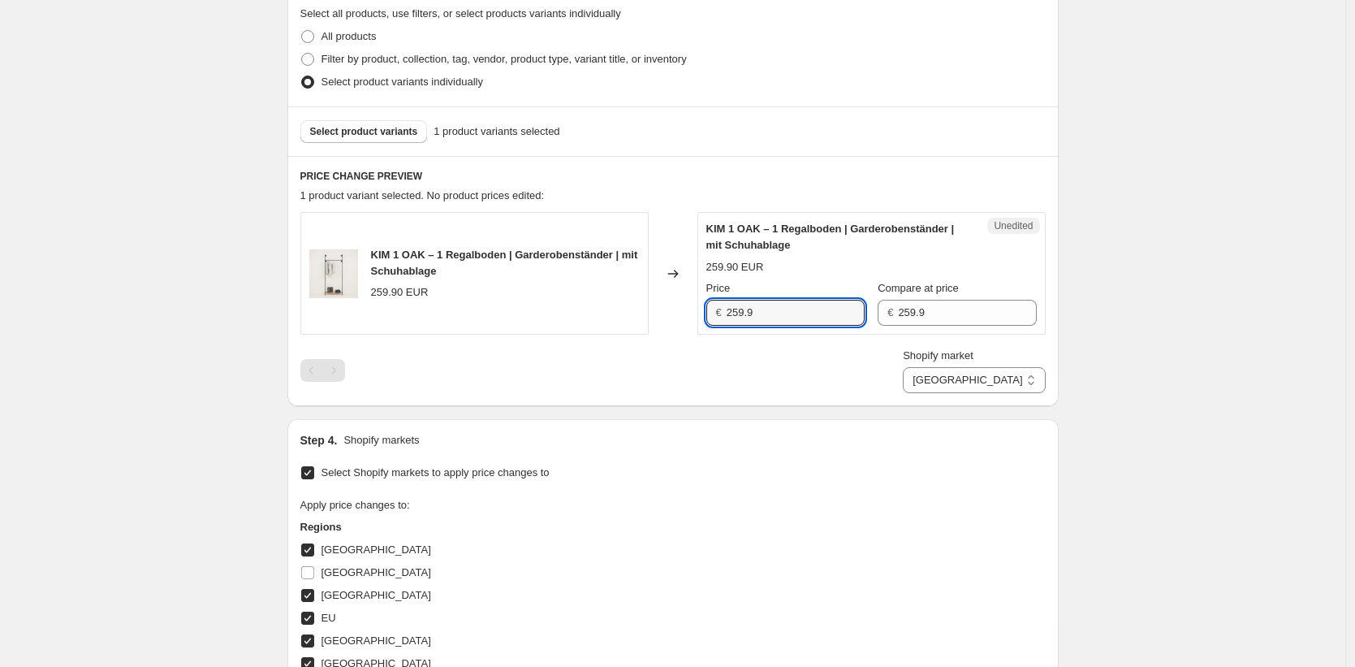
drag, startPoint x: 820, startPoint y: 319, endPoint x: 662, endPoint y: 304, distance: 159.0
click at [662, 304] on div "KIM 1 OAK – 1 Regalboden | Garderobenständer | mit Schuhablage 259.90 EUR Chang…" at bounding box center [672, 273] width 745 height 123
paste input "39.90"
type input "239.90"
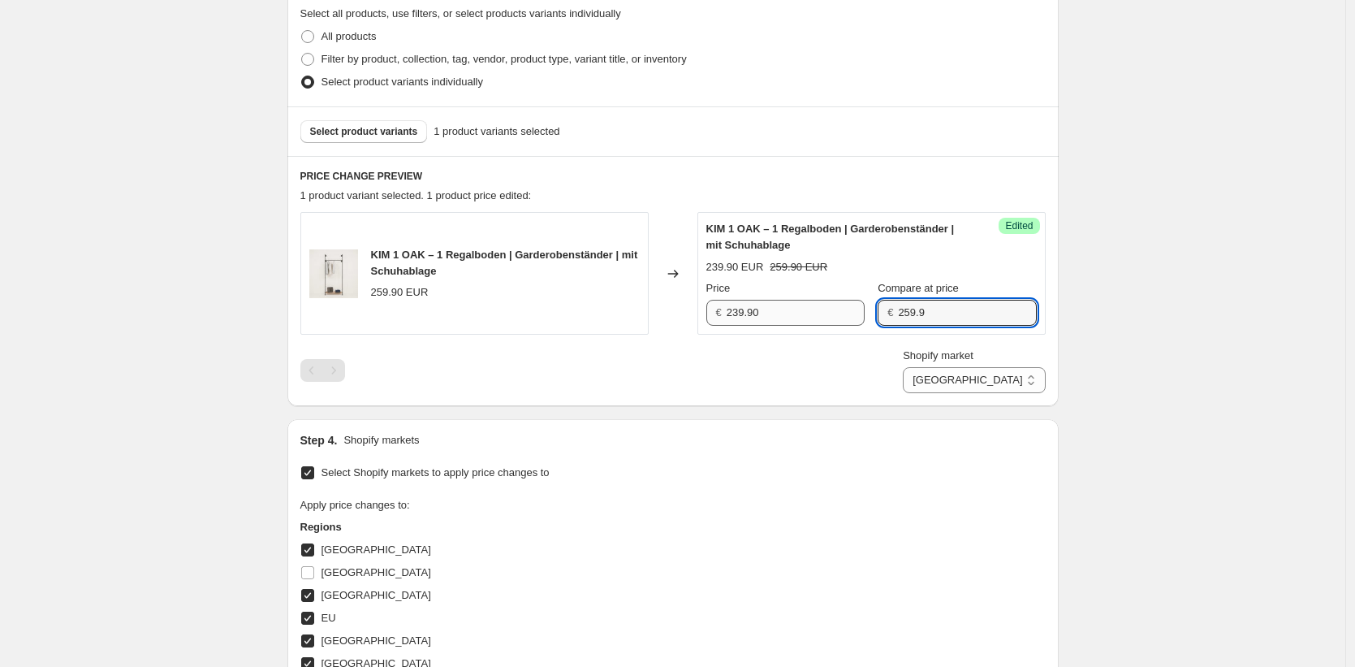
drag, startPoint x: 967, startPoint y: 318, endPoint x: 795, endPoint y: 307, distance: 172.5
click at [795, 307] on div "Price € 239.90 Compare at price € 259.9" at bounding box center [871, 302] width 330 height 45
click at [1017, 387] on select "Direct prices [GEOGRAPHIC_DATA] [GEOGRAPHIC_DATA] [GEOGRAPHIC_DATA] [GEOGRAPHIC…" at bounding box center [974, 380] width 142 height 26
select select "35946037514"
click at [957, 393] on select "Direct prices [GEOGRAPHIC_DATA] [GEOGRAPHIC_DATA] [GEOGRAPHIC_DATA] [GEOGRAPHIC…" at bounding box center [974, 380] width 142 height 26
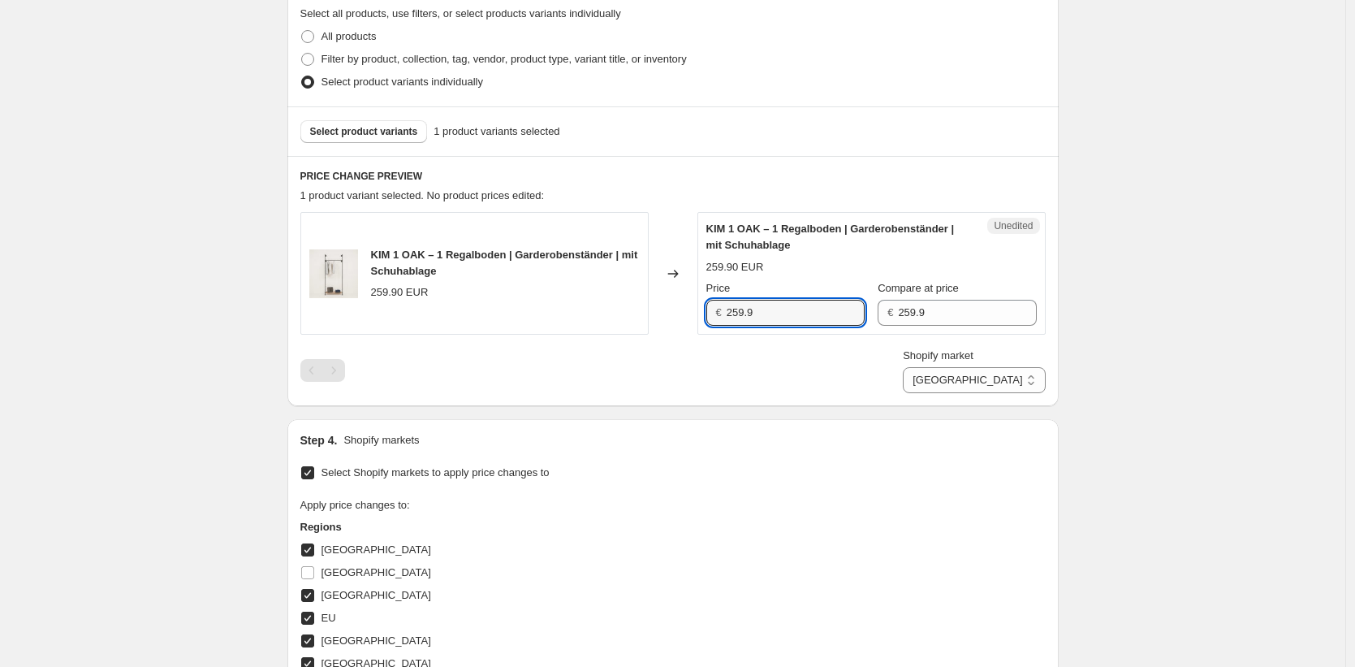
drag, startPoint x: 797, startPoint y: 309, endPoint x: 650, endPoint y: 304, distance: 147.0
click at [650, 304] on div "KIM 1 OAK – 1 Regalboden | Garderobenständer | mit Schuhablage 259.90 EUR Chang…" at bounding box center [672, 273] width 745 height 123
paste input "39.90"
type input "239.90"
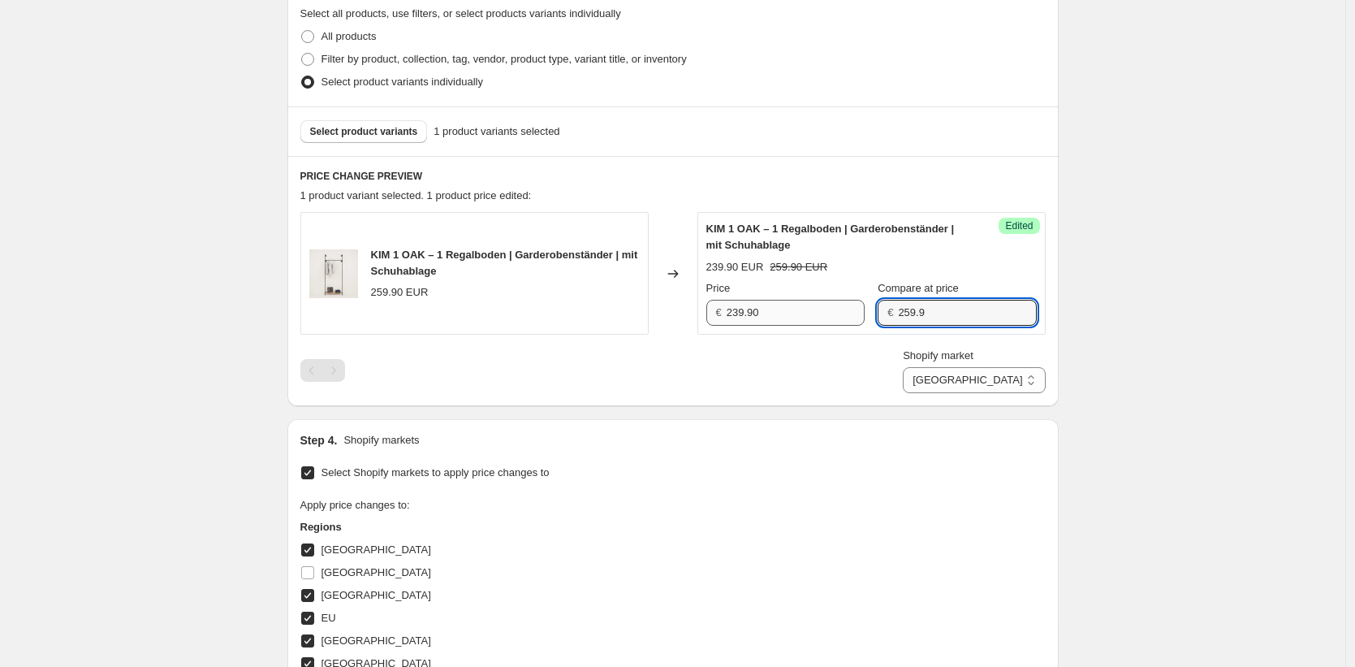
drag, startPoint x: 951, startPoint y: 316, endPoint x: 771, endPoint y: 301, distance: 180.9
click at [771, 301] on div "Price € 239.90 Compare at price € 259.9" at bounding box center [871, 302] width 330 height 45
drag, startPoint x: 1020, startPoint y: 365, endPoint x: 1022, endPoint y: 375, distance: 10.0
click at [1021, 369] on div "Shopify market Direct prices [GEOGRAPHIC_DATA] [GEOGRAPHIC_DATA] [GEOGRAPHIC_DA…" at bounding box center [974, 370] width 142 height 45
click at [1023, 377] on select "Direct prices [GEOGRAPHIC_DATA] [GEOGRAPHIC_DATA] [GEOGRAPHIC_DATA] [GEOGRAPHIC…" at bounding box center [974, 380] width 142 height 26
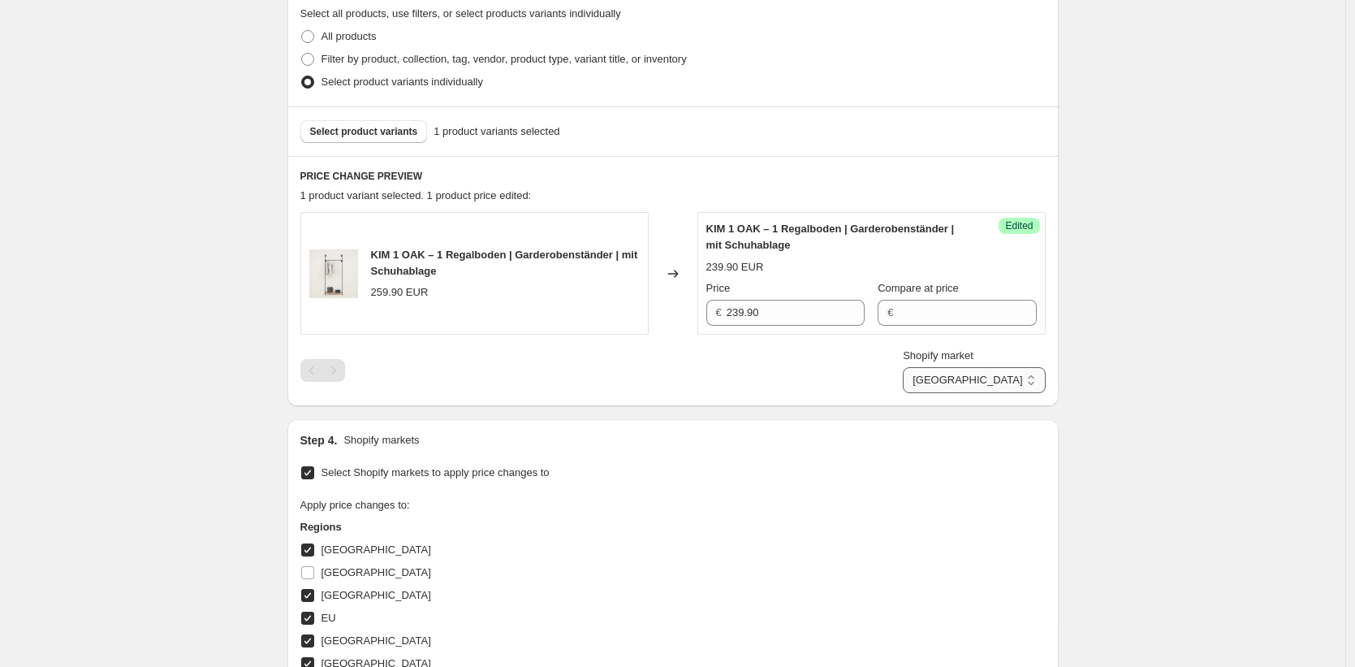
click at [966, 393] on select "Direct prices [GEOGRAPHIC_DATA] [GEOGRAPHIC_DATA] [GEOGRAPHIC_DATA] [GEOGRAPHIC…" at bounding box center [974, 380] width 142 height 26
click at [1003, 369] on select "Direct prices [GEOGRAPHIC_DATA] [GEOGRAPHIC_DATA] [GEOGRAPHIC_DATA] [GEOGRAPHIC…" at bounding box center [974, 380] width 142 height 26
select select "49257349386"
click at [974, 393] on select "Direct prices [GEOGRAPHIC_DATA] [GEOGRAPHIC_DATA] [GEOGRAPHIC_DATA] [GEOGRAPHIC…" at bounding box center [974, 380] width 142 height 26
drag, startPoint x: 925, startPoint y: 317, endPoint x: 831, endPoint y: 314, distance: 93.4
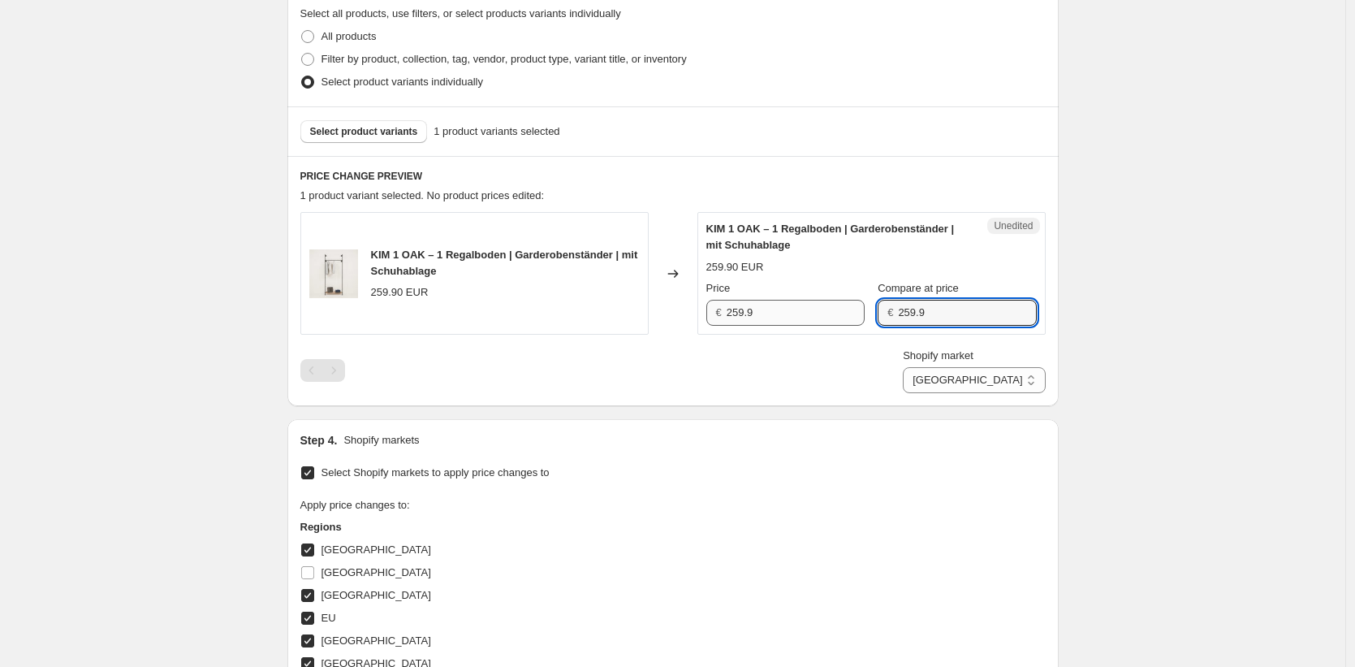
click at [831, 314] on div "Price € 259.9 Compare at price € 259.9" at bounding box center [871, 302] width 330 height 45
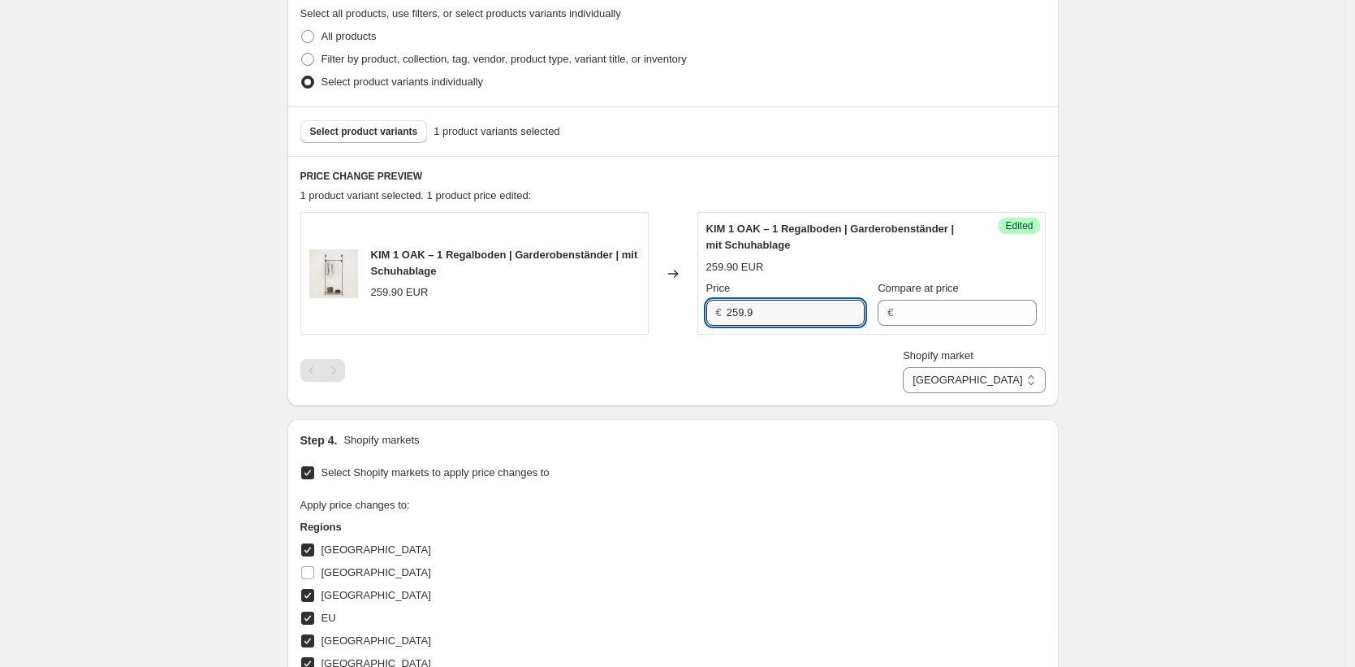
drag, startPoint x: 805, startPoint y: 320, endPoint x: 620, endPoint y: 313, distance: 185.2
click at [620, 313] on div "[PERSON_NAME] 1 OAK – 1 Regalboden | Garderobenständer | mit Schuhablage 259.90…" at bounding box center [672, 273] width 745 height 123
paste input "39.90"
type input "239.90"
click at [1114, 423] on div "Create new price [MEDICAL_DATA]. This page is ready Create new price [MEDICAL_D…" at bounding box center [672, 453] width 1345 height 1674
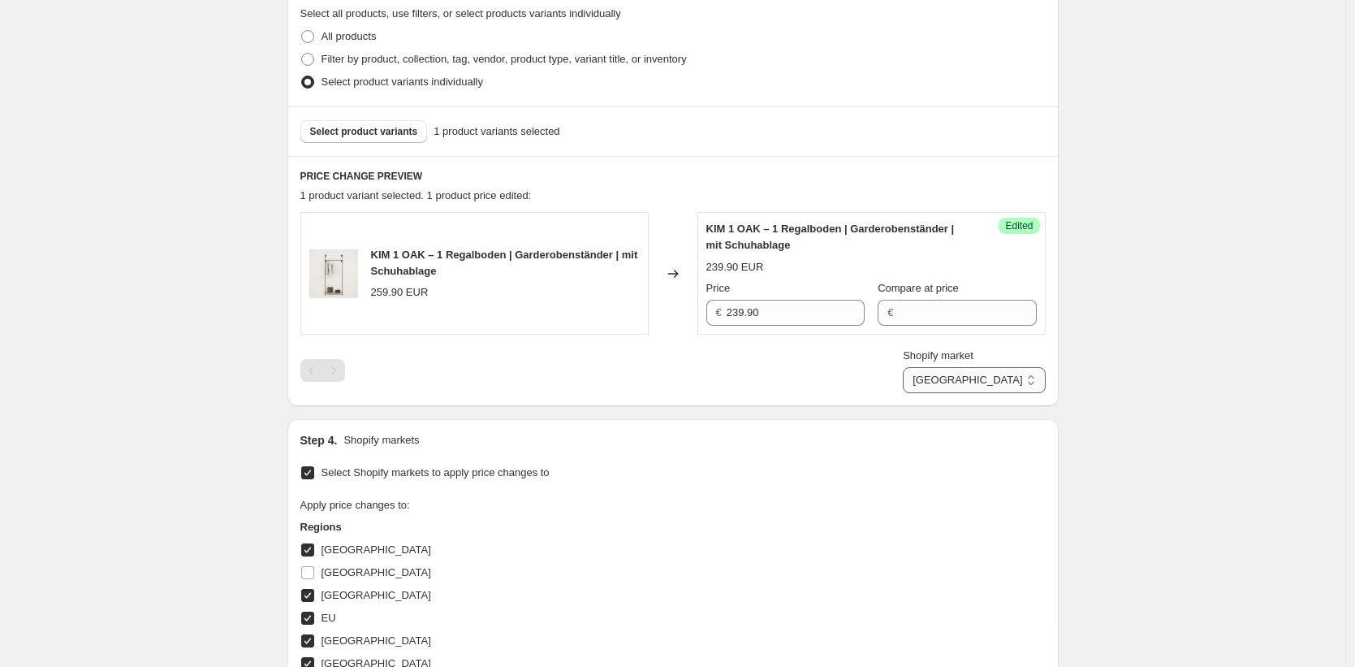
click at [1018, 387] on select "Direct prices [GEOGRAPHIC_DATA] [GEOGRAPHIC_DATA] [GEOGRAPHIC_DATA] [GEOGRAPHIC…" at bounding box center [974, 380] width 142 height 26
select select "35946266890"
click at [974, 393] on select "Direct prices [GEOGRAPHIC_DATA] [GEOGRAPHIC_DATA] [GEOGRAPHIC_DATA] [GEOGRAPHIC…" at bounding box center [974, 380] width 142 height 26
drag, startPoint x: 828, startPoint y: 313, endPoint x: 673, endPoint y: 298, distance: 155.9
click at [673, 298] on div "KIM 1 OAK – 1 Regalboden | Garderobenständer | mit Schuhablage 259.90 EUR Chang…" at bounding box center [672, 273] width 745 height 123
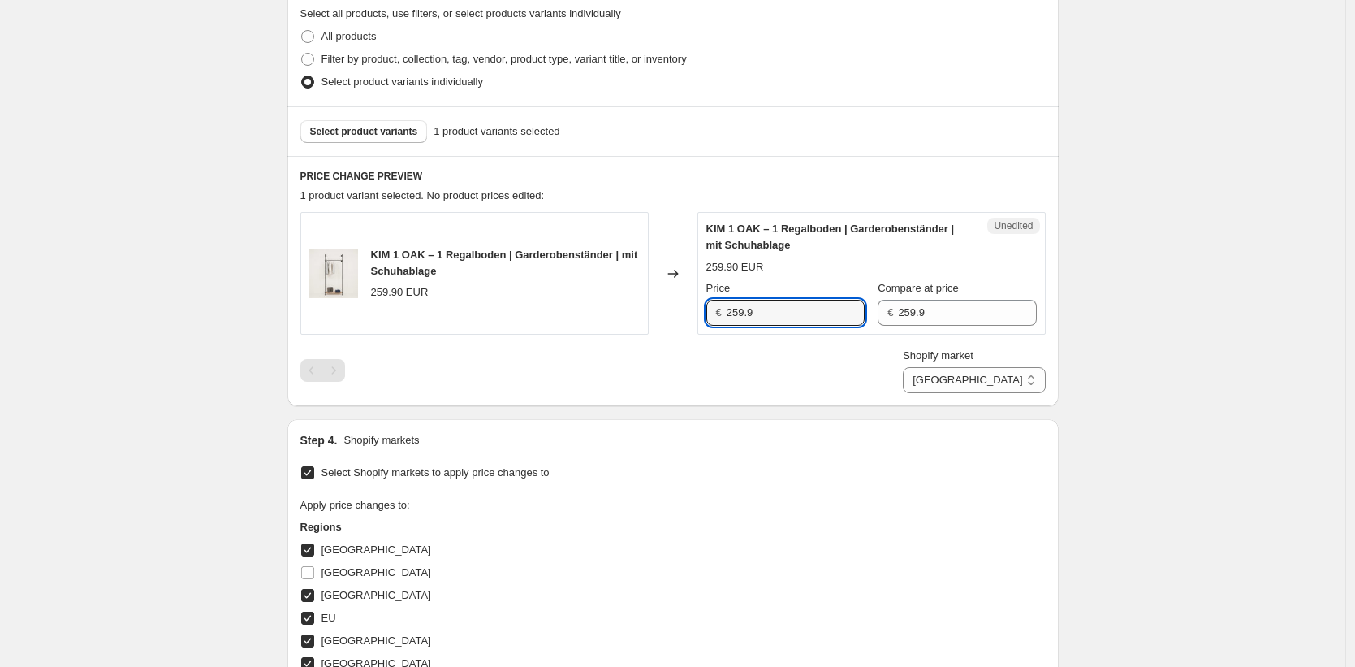
paste input "39.90"
type input "239.90"
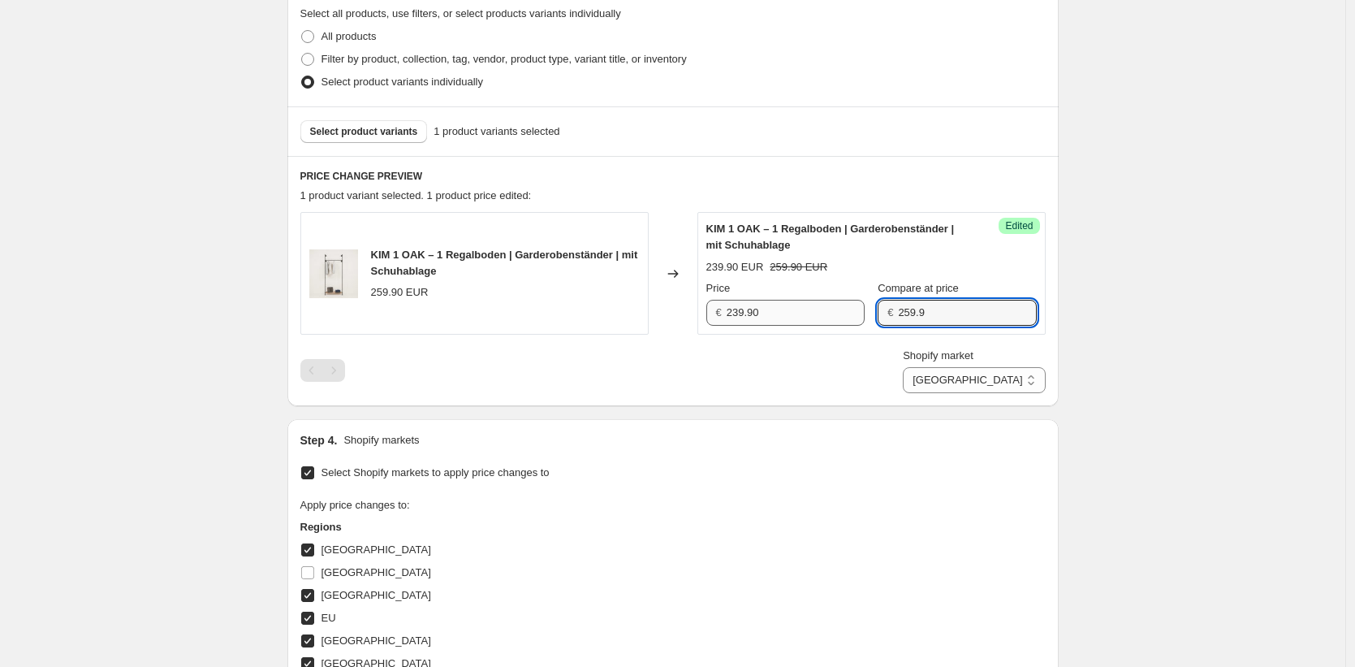
drag, startPoint x: 956, startPoint y: 314, endPoint x: 792, endPoint y: 306, distance: 164.2
click at [792, 306] on div "Price € 239.90 Compare at price € 259.9" at bounding box center [871, 302] width 330 height 45
click at [1000, 380] on select "Direct prices [GEOGRAPHIC_DATA] [GEOGRAPHIC_DATA] [GEOGRAPHIC_DATA] [GEOGRAPHIC…" at bounding box center [974, 380] width 142 height 26
click at [903, 393] on select "Direct prices [GEOGRAPHIC_DATA] [GEOGRAPHIC_DATA] [GEOGRAPHIC_DATA] [GEOGRAPHIC…" at bounding box center [974, 380] width 142 height 26
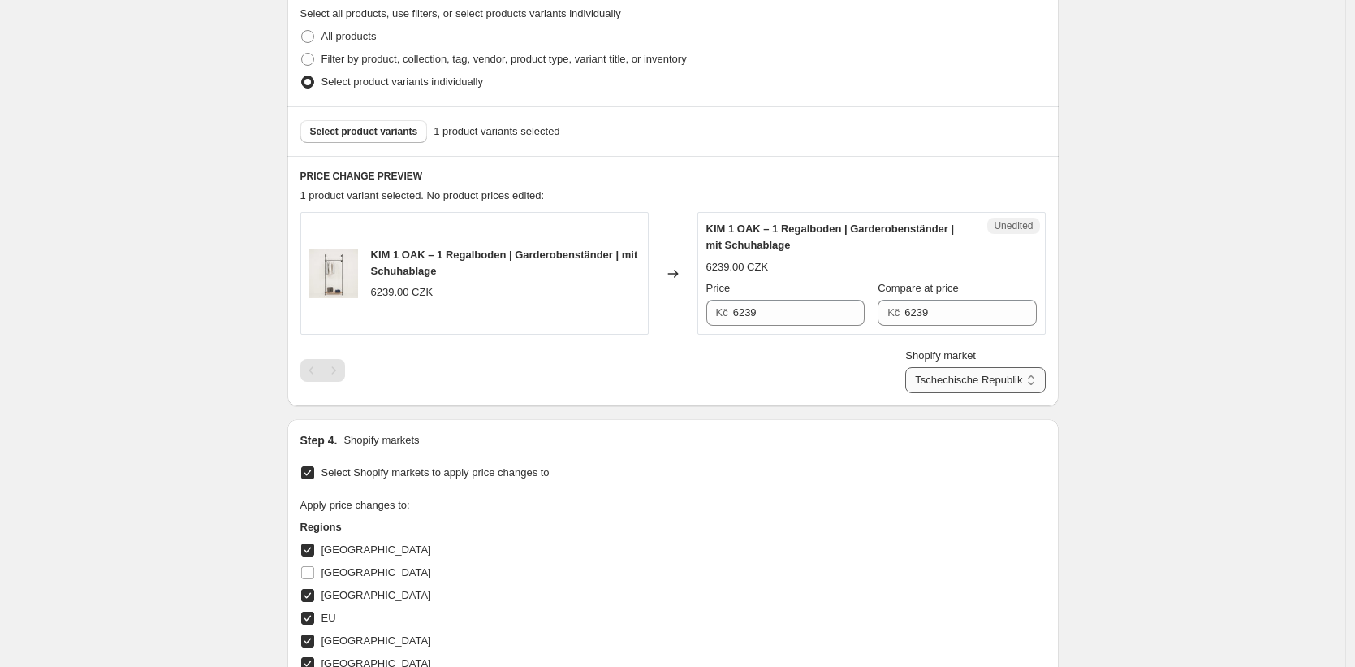
click at [987, 380] on select "Direct prices [GEOGRAPHIC_DATA] [GEOGRAPHIC_DATA] [GEOGRAPHIC_DATA] [GEOGRAPHIC…" at bounding box center [975, 380] width 140 height 26
select select "35913924874"
click at [965, 393] on select "Direct prices [GEOGRAPHIC_DATA] [GEOGRAPHIC_DATA] [GEOGRAPHIC_DATA] [GEOGRAPHIC…" at bounding box center [975, 380] width 140 height 26
drag, startPoint x: 801, startPoint y: 322, endPoint x: 705, endPoint y: 311, distance: 96.4
click at [705, 311] on div "Unedited KIM 1 OAK – 1 Regalboden | Garderobenständer | mit Schuhablage 259.90 …" at bounding box center [871, 273] width 348 height 123
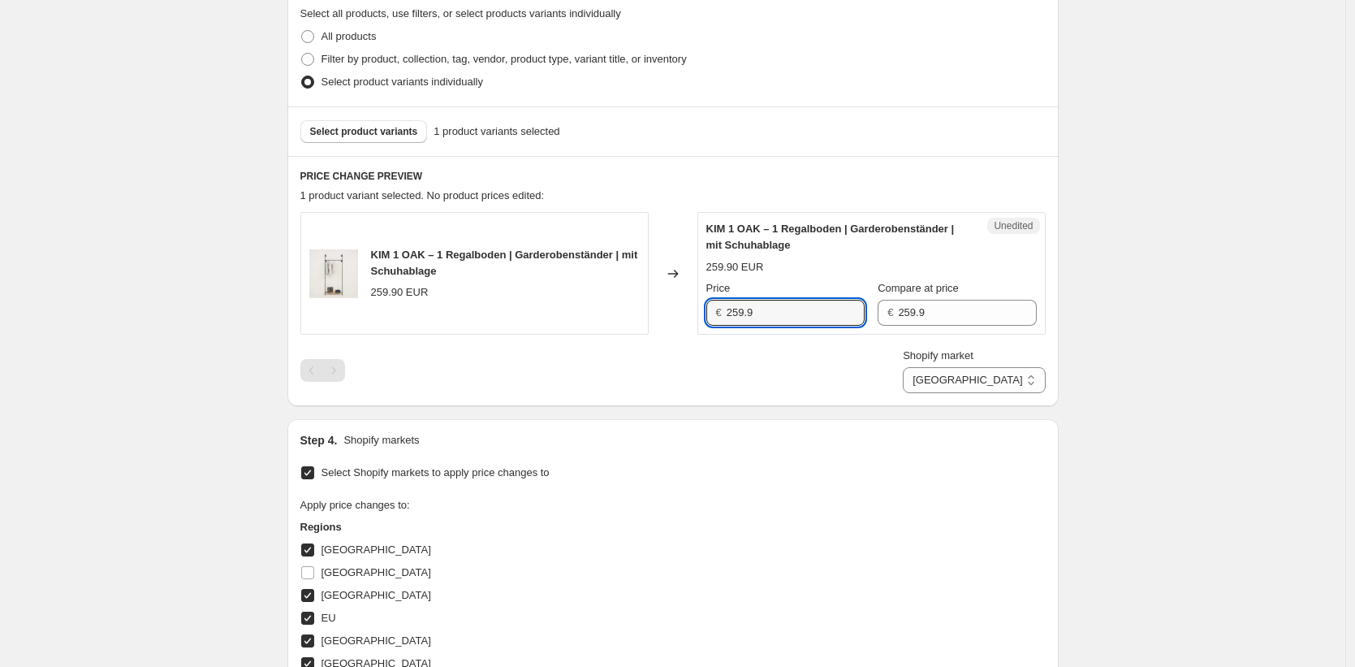
paste input "39.90"
type input "239.90"
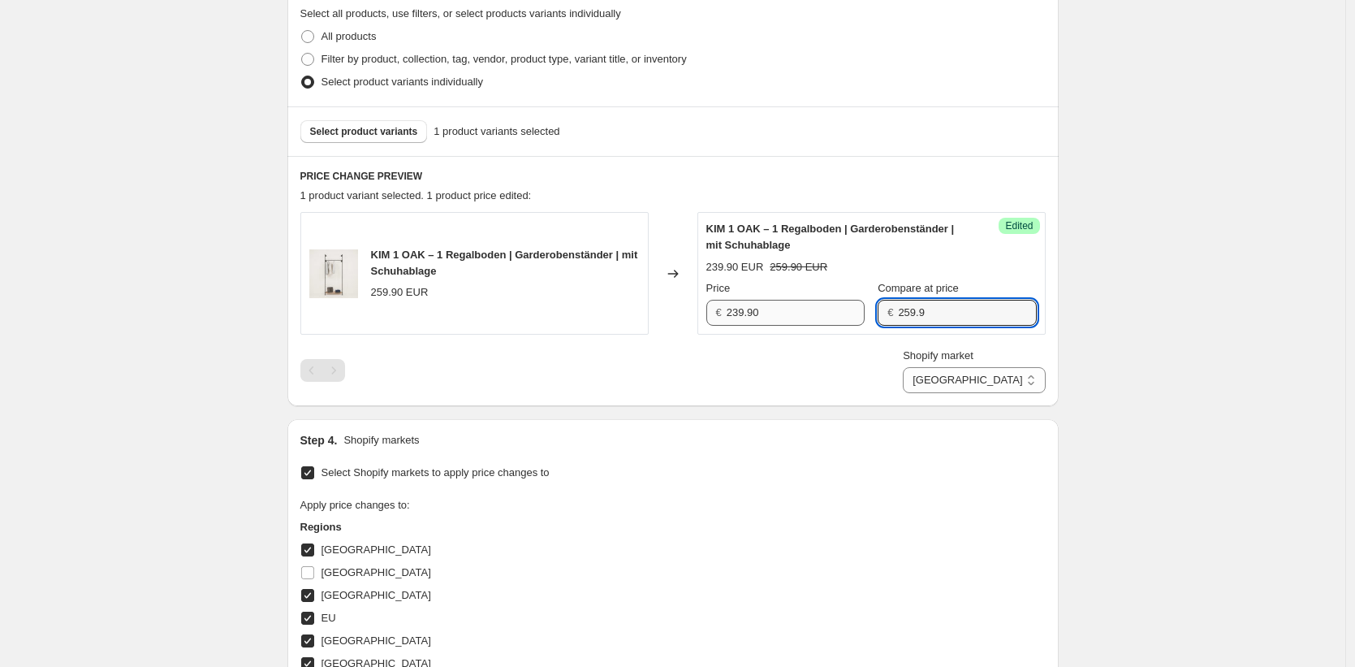
drag, startPoint x: 961, startPoint y: 315, endPoint x: 772, endPoint y: 303, distance: 188.8
click at [771, 303] on div "Price € 239.90 Compare at price € 259.9" at bounding box center [871, 302] width 330 height 45
drag, startPoint x: 1119, startPoint y: 378, endPoint x: 1030, endPoint y: 379, distance: 89.3
click at [1103, 374] on div "Create new price [MEDICAL_DATA]. This page is ready Create new price [MEDICAL_D…" at bounding box center [672, 453] width 1345 height 1674
click at [1019, 382] on select "Direct prices [GEOGRAPHIC_DATA] [GEOGRAPHIC_DATA] [GEOGRAPHIC_DATA] [GEOGRAPHIC…" at bounding box center [974, 380] width 142 height 26
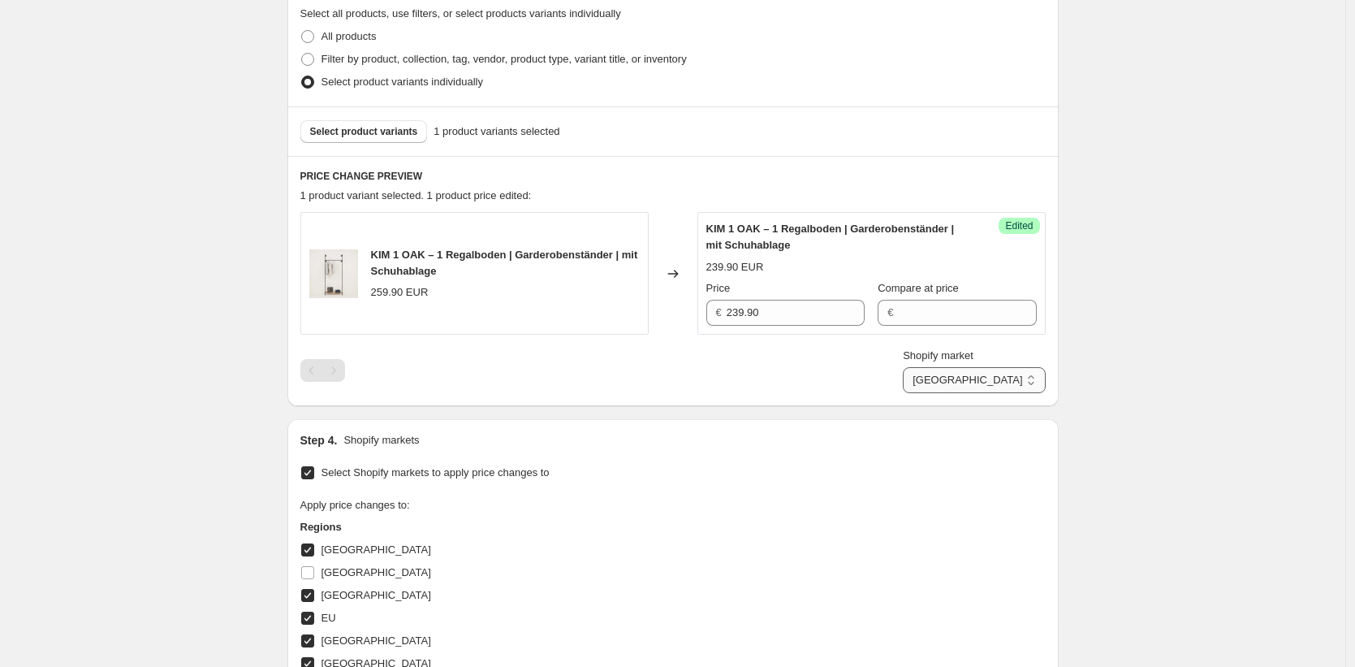
select select "43257594122"
click at [966, 393] on select "Direct prices [GEOGRAPHIC_DATA] [GEOGRAPHIC_DATA] [GEOGRAPHIC_DATA] [GEOGRAPHIC…" at bounding box center [974, 380] width 142 height 26
click at [790, 316] on input "2059.9" at bounding box center [797, 313] width 136 height 26
type input "1869"
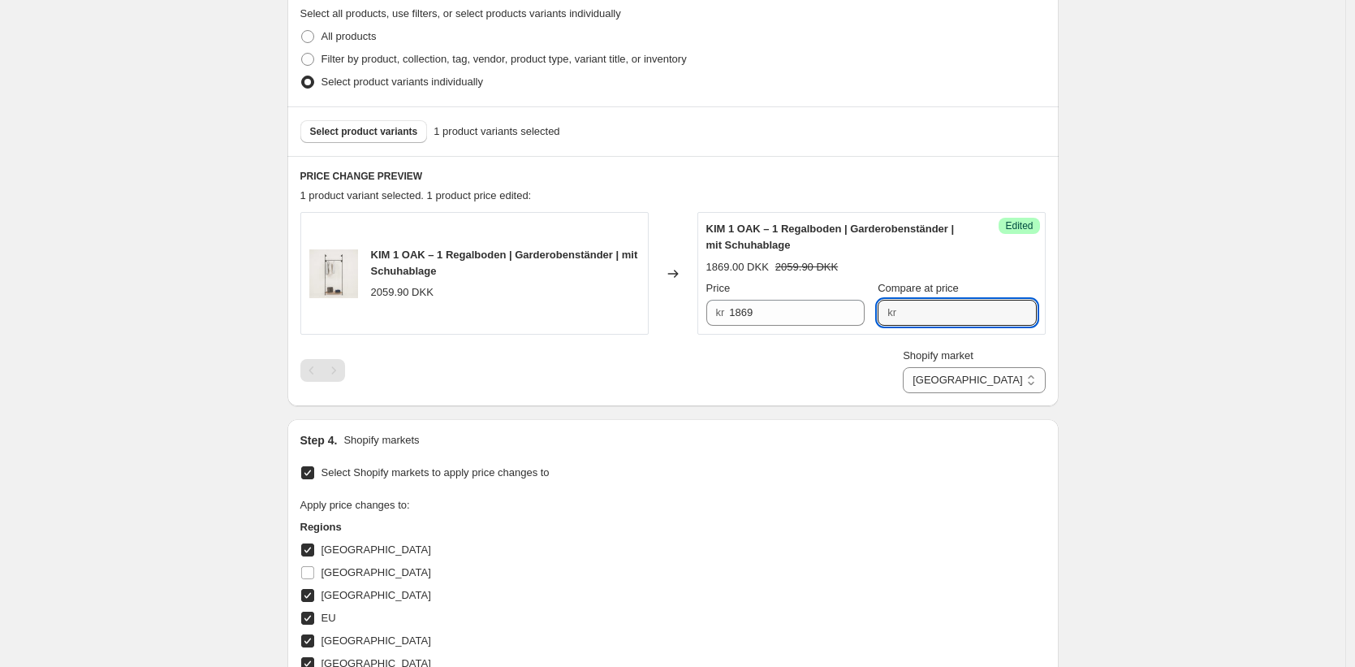
click at [1156, 335] on div "Create new price [MEDICAL_DATA]. This page is ready Create new price [MEDICAL_D…" at bounding box center [672, 453] width 1345 height 1674
click at [1012, 377] on select "Direct prices [GEOGRAPHIC_DATA] [GEOGRAPHIC_DATA] [GEOGRAPHIC_DATA] [GEOGRAPHIC…" at bounding box center [974, 380] width 142 height 26
select select "49252303114"
click at [966, 393] on select "Direct prices [GEOGRAPHIC_DATA] [GEOGRAPHIC_DATA] [GEOGRAPHIC_DATA] [GEOGRAPHIC…" at bounding box center [974, 380] width 142 height 26
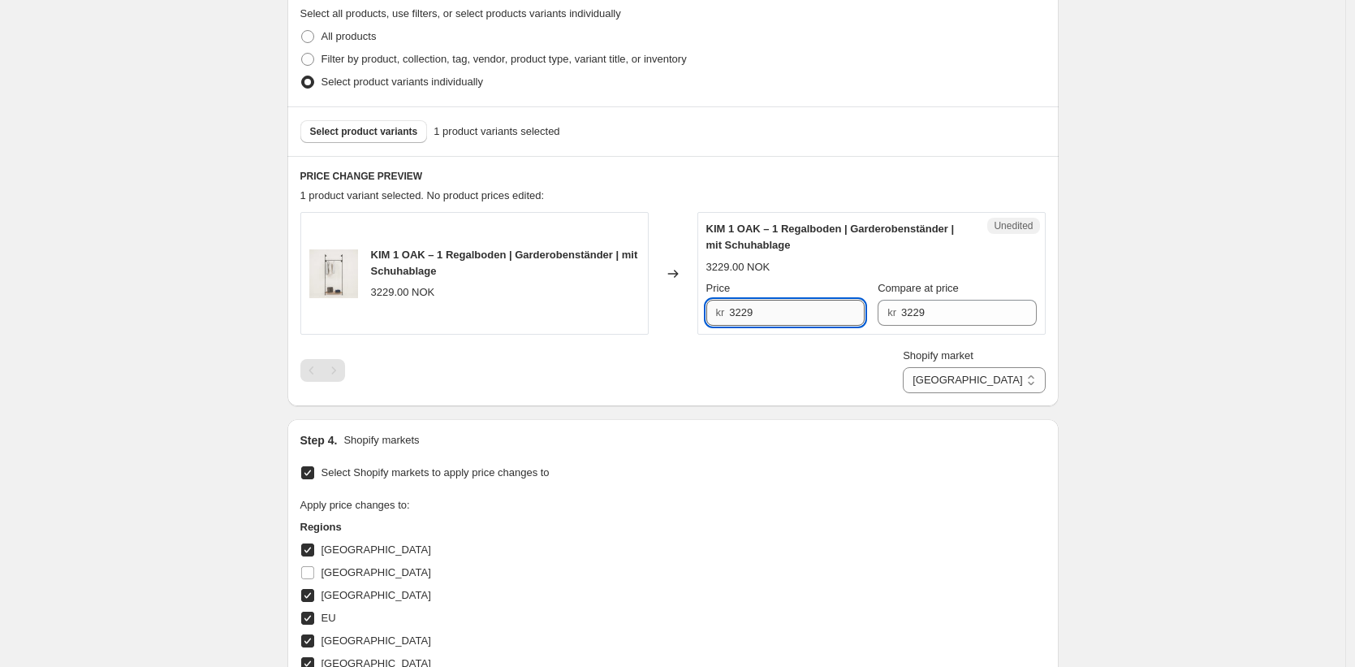
click at [770, 310] on input "3229" at bounding box center [797, 313] width 136 height 26
type input "2989"
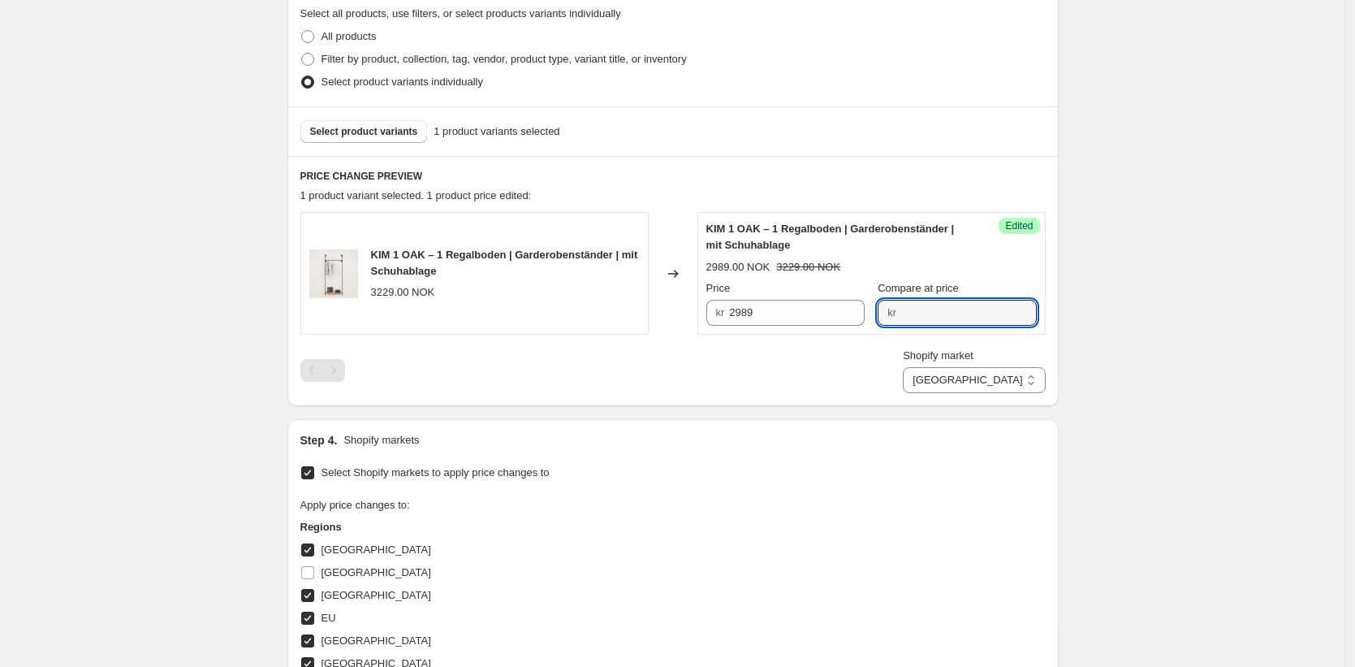
drag, startPoint x: 1263, startPoint y: 425, endPoint x: 1129, endPoint y: 417, distance: 134.2
click at [1259, 425] on div "Create new price [MEDICAL_DATA]. This page is ready Create new price [MEDICAL_D…" at bounding box center [672, 453] width 1345 height 1674
click at [1021, 375] on select "Direct prices [GEOGRAPHIC_DATA] [GEOGRAPHIC_DATA] [GEOGRAPHIC_DATA] [GEOGRAPHIC…" at bounding box center [974, 380] width 142 height 26
select select "44439634186"
click at [974, 393] on select "Direct prices [GEOGRAPHIC_DATA] [GEOGRAPHIC_DATA] [GEOGRAPHIC_DATA] [GEOGRAPHIC…" at bounding box center [974, 380] width 142 height 26
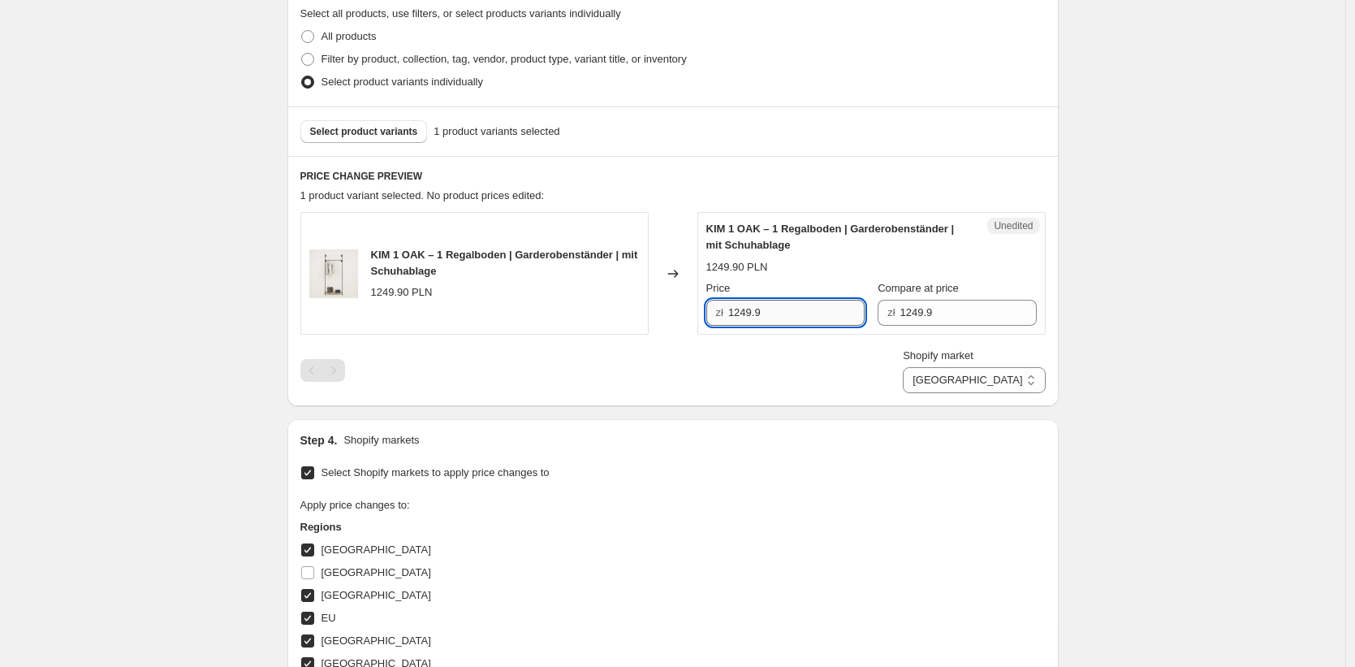
click at [791, 323] on input "1249.9" at bounding box center [796, 313] width 136 height 26
click at [791, 322] on input "1249.9" at bounding box center [796, 313] width 136 height 26
type input "1059.90"
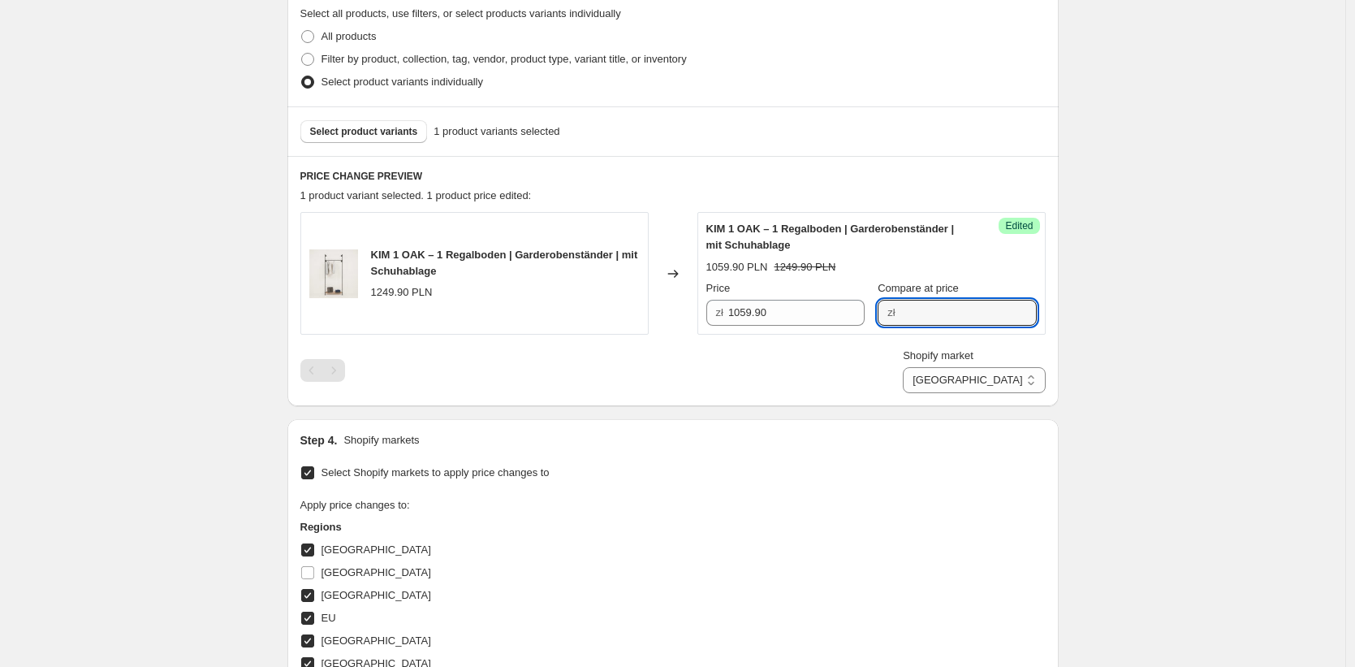
click at [1259, 411] on div "Create new price [MEDICAL_DATA]. This page is ready Create new price [MEDICAL_D…" at bounding box center [672, 453] width 1345 height 1674
click at [974, 362] on label "Shopify market" at bounding box center [938, 356] width 71 height 16
click at [1008, 367] on select "Direct prices [GEOGRAPHIC_DATA] [GEOGRAPHIC_DATA] [GEOGRAPHIC_DATA] [GEOGRAPHIC…" at bounding box center [974, 380] width 142 height 26
click at [1013, 374] on select "Direct prices [GEOGRAPHIC_DATA] [GEOGRAPHIC_DATA] [GEOGRAPHIC_DATA] [GEOGRAPHIC…" at bounding box center [974, 380] width 142 height 26
select select "49257611530"
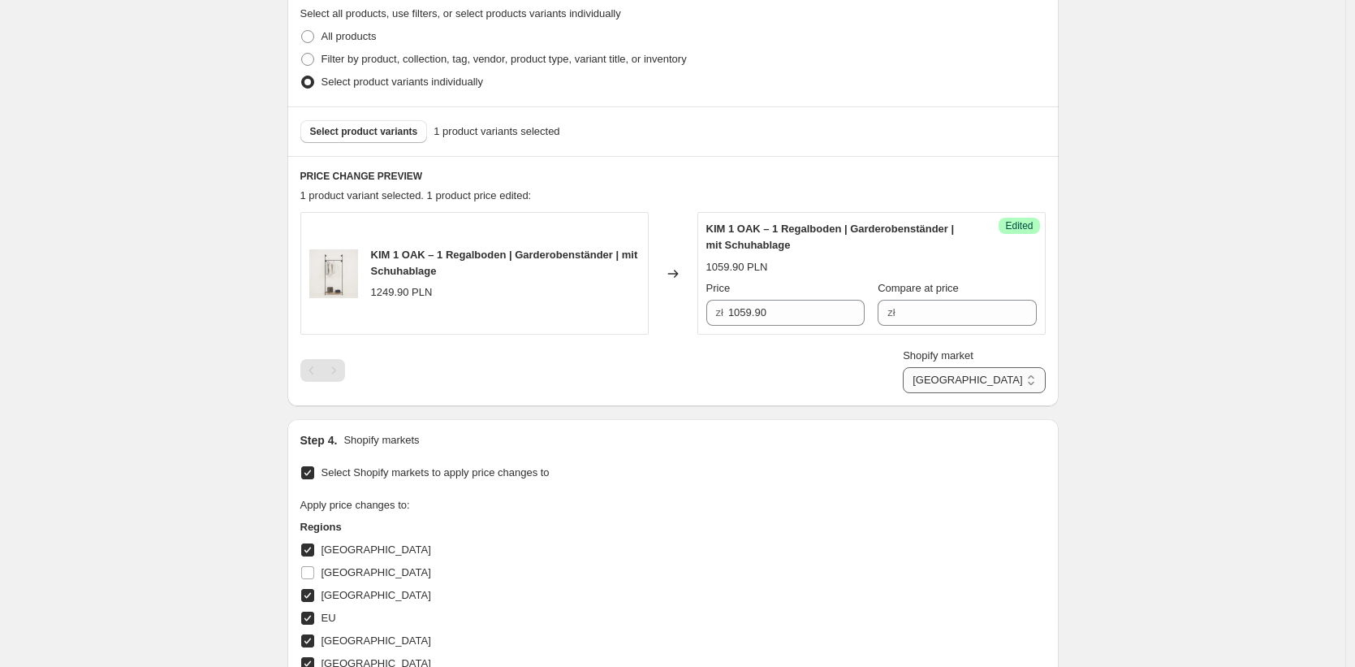
click at [968, 393] on select "Direct prices [GEOGRAPHIC_DATA] [GEOGRAPHIC_DATA] [GEOGRAPHIC_DATA] [GEOGRAPHIC…" at bounding box center [974, 380] width 142 height 26
click at [831, 317] on input "1279" at bounding box center [798, 313] width 133 height 26
type input "1169"
click at [1270, 377] on div "Create new price [MEDICAL_DATA]. This page is ready Create new price [MEDICAL_D…" at bounding box center [672, 453] width 1345 height 1674
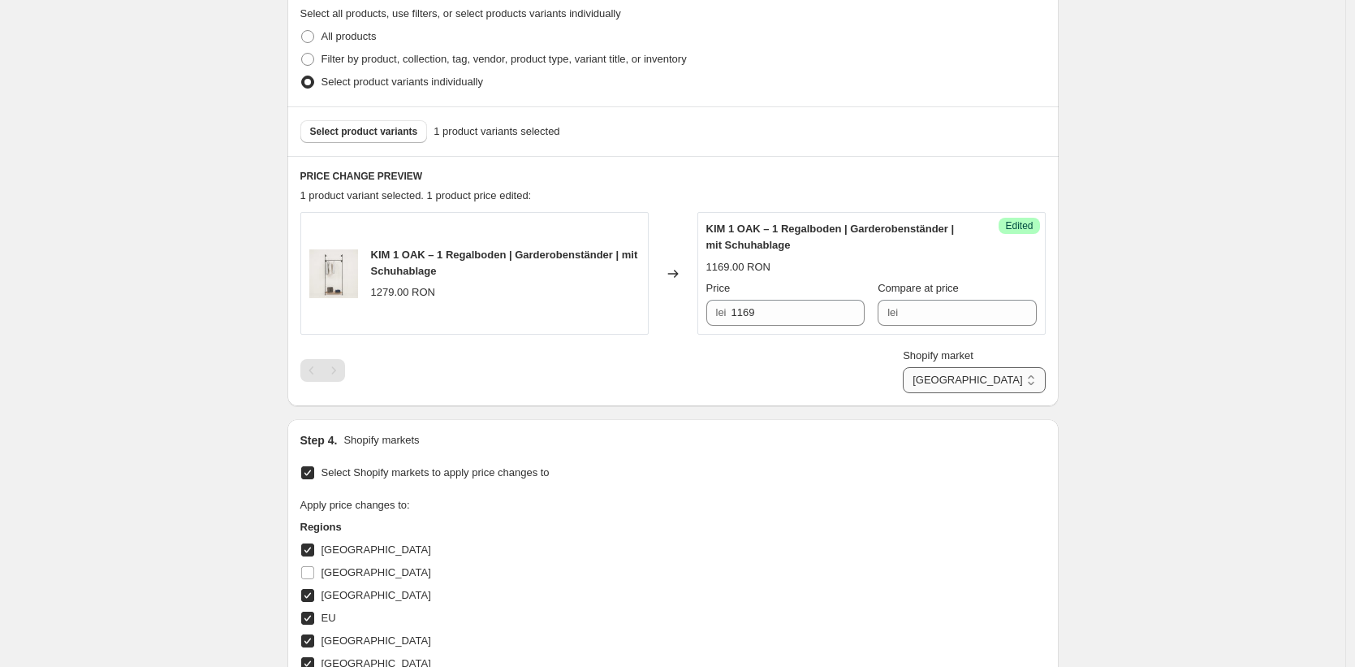
click at [1022, 380] on select "Direct prices [GEOGRAPHIC_DATA] [GEOGRAPHIC_DATA] [GEOGRAPHIC_DATA] [GEOGRAPHIC…" at bounding box center [974, 380] width 142 height 26
select select "49255907594"
click at [965, 393] on select "Direct prices [GEOGRAPHIC_DATA] [GEOGRAPHIC_DATA] [GEOGRAPHIC_DATA] [GEOGRAPHIC…" at bounding box center [974, 380] width 142 height 26
click at [771, 309] on input "3169" at bounding box center [797, 313] width 136 height 26
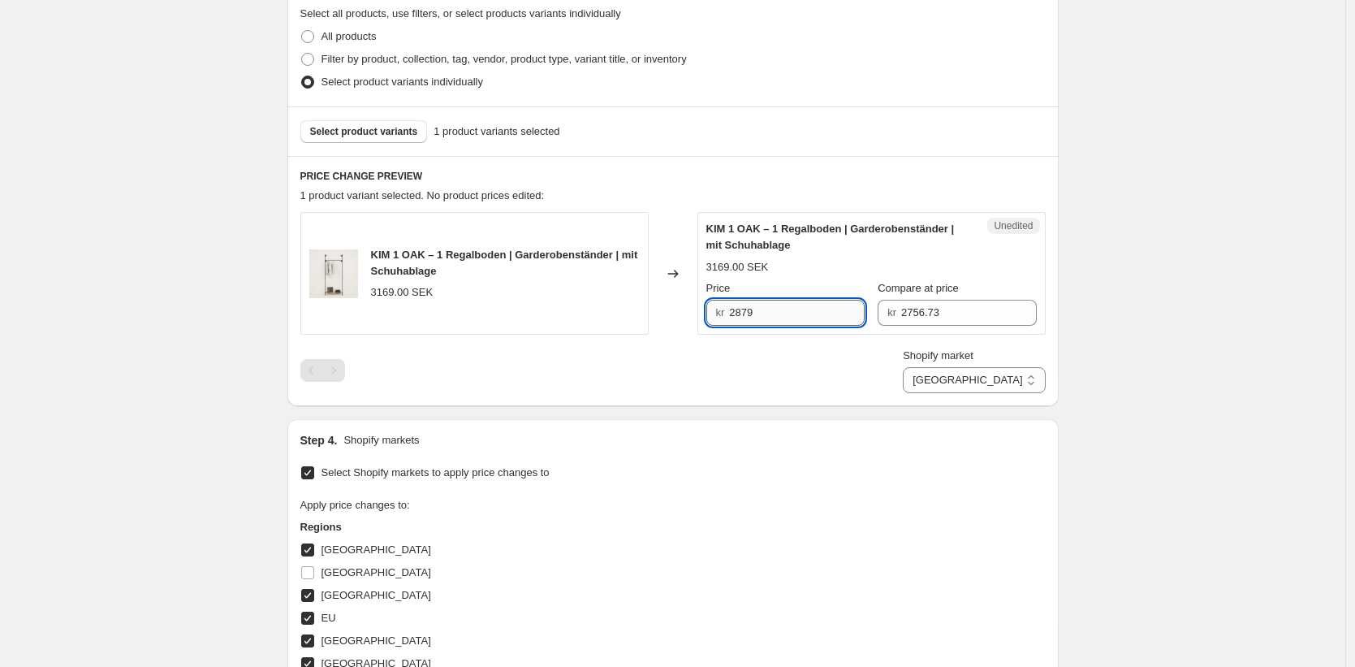
type input "2879"
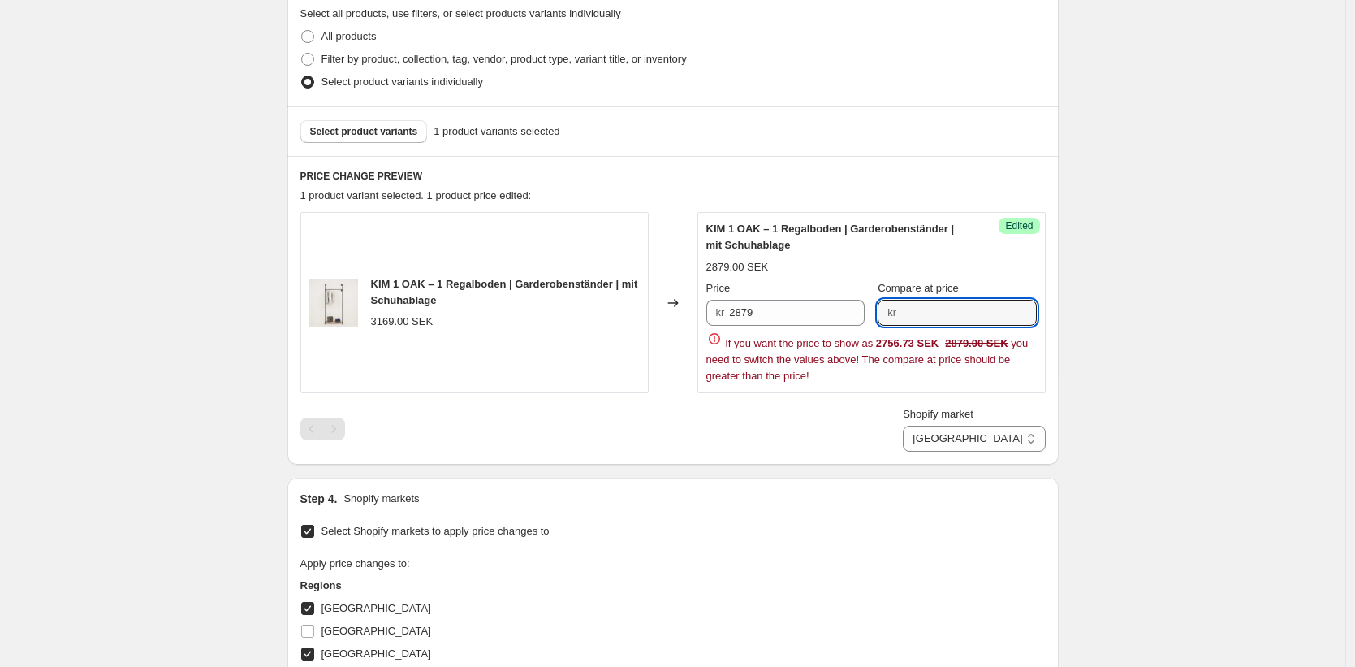
click at [1298, 406] on div "Create new price [MEDICAL_DATA]. This page is ready Create new price [MEDICAL_D…" at bounding box center [672, 482] width 1345 height 1733
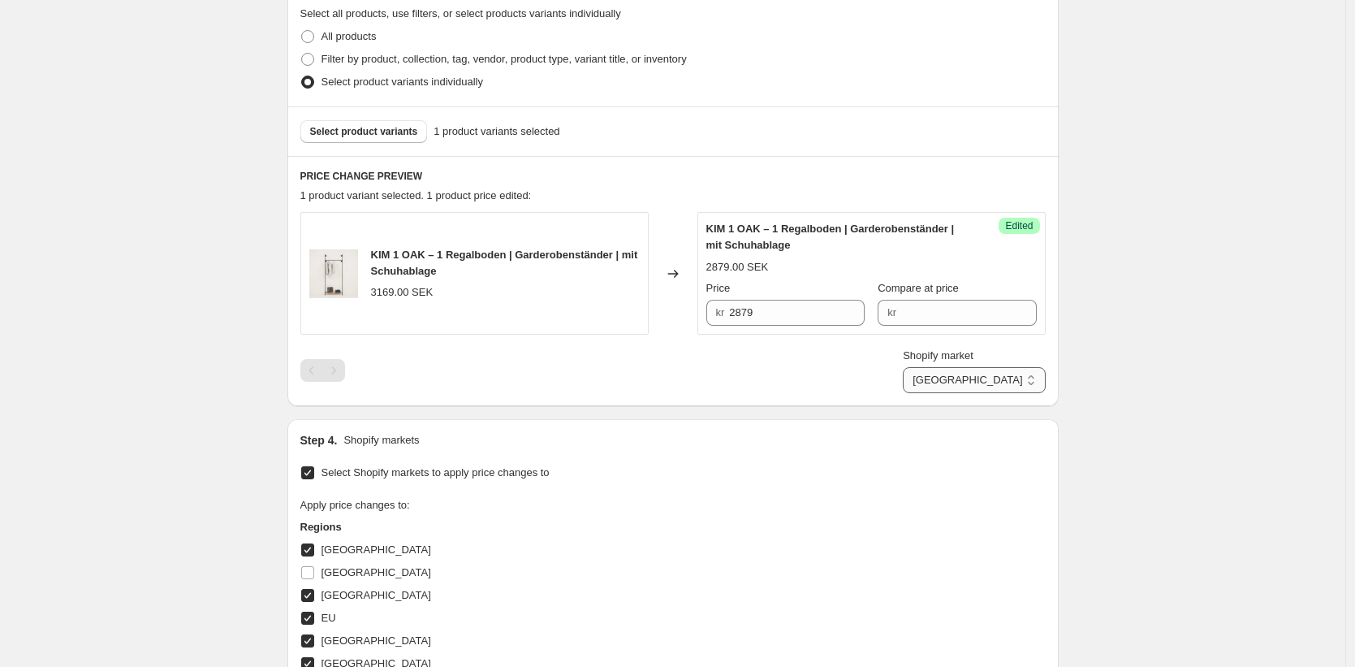
click at [1010, 370] on select "Direct prices [GEOGRAPHIC_DATA] [GEOGRAPHIC_DATA] [GEOGRAPHIC_DATA] [GEOGRAPHIC…" at bounding box center [974, 380] width 142 height 26
select select "520224822"
click at [974, 393] on select "Direct prices [GEOGRAPHIC_DATA] [GEOGRAPHIC_DATA] [GEOGRAPHIC_DATA] [GEOGRAPHIC…" at bounding box center [974, 380] width 142 height 26
click at [784, 317] on input "259.9" at bounding box center [803, 313] width 123 height 26
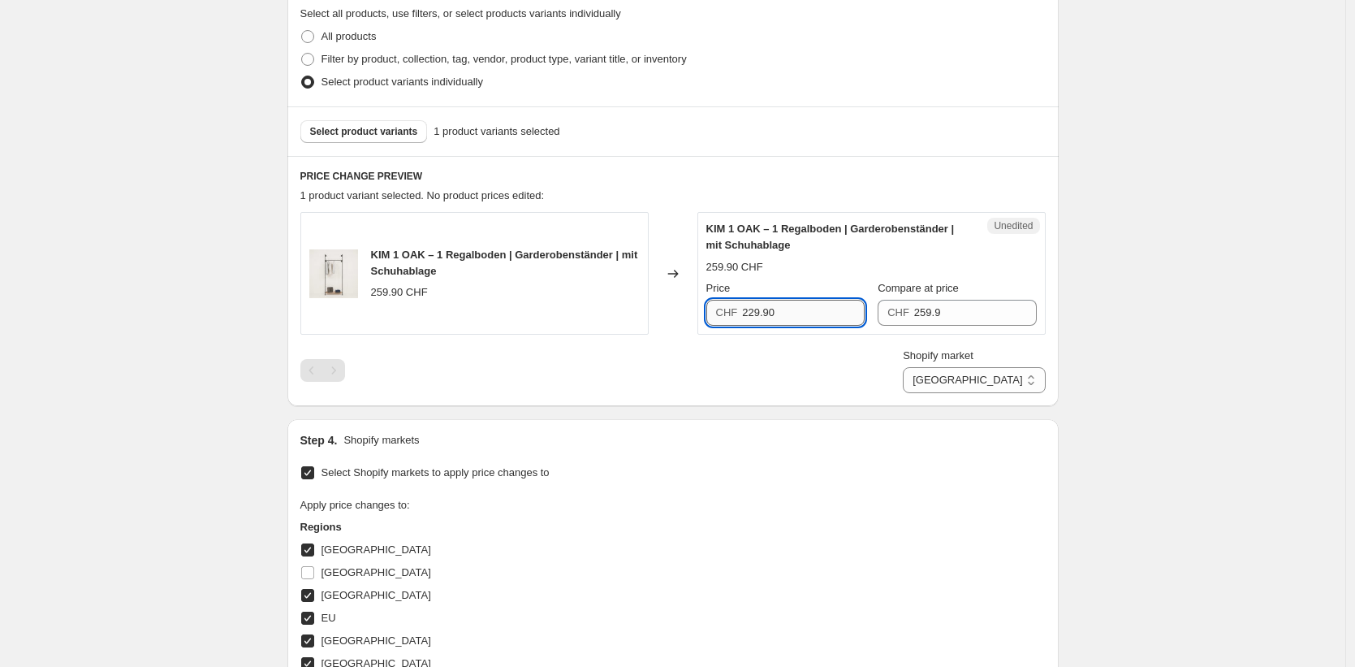
type input "229.90"
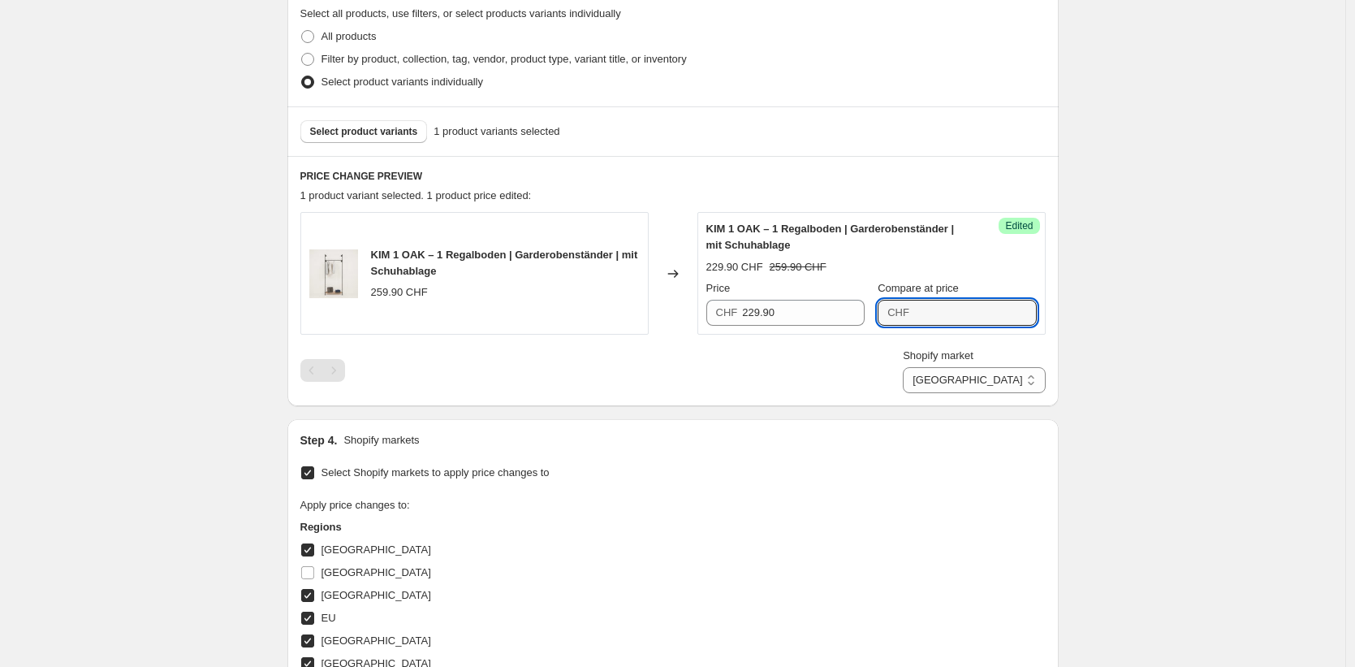
click at [1164, 361] on div "Create new price [MEDICAL_DATA]. This page is ready Create new price [MEDICAL_D…" at bounding box center [672, 453] width 1345 height 1674
click at [1011, 376] on select "Direct prices [GEOGRAPHIC_DATA] [GEOGRAPHIC_DATA] [GEOGRAPHIC_DATA] [GEOGRAPHIC…" at bounding box center [974, 380] width 142 height 26
select select "35913990410"
click at [905, 393] on select "Direct prices [GEOGRAPHIC_DATA] [GEOGRAPHIC_DATA] [GEOGRAPHIC_DATA] [GEOGRAPHIC…" at bounding box center [974, 380] width 142 height 26
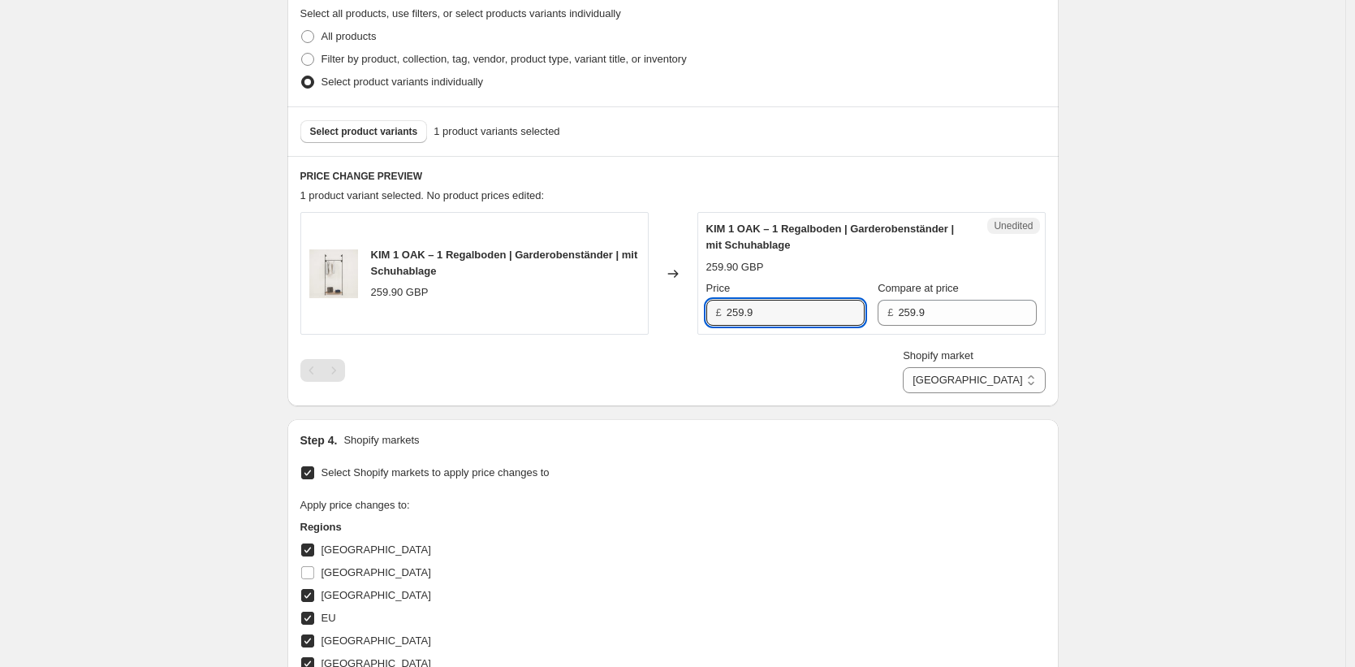
drag, startPoint x: 827, startPoint y: 317, endPoint x: 650, endPoint y: 310, distance: 176.3
click at [650, 310] on div "KIM 1 OAK – 1 Regalboden | Garderobenständer | mit Schuhablage 259.90 GBP Chang…" at bounding box center [672, 273] width 745 height 123
paste input "29.90"
type input "229.90"
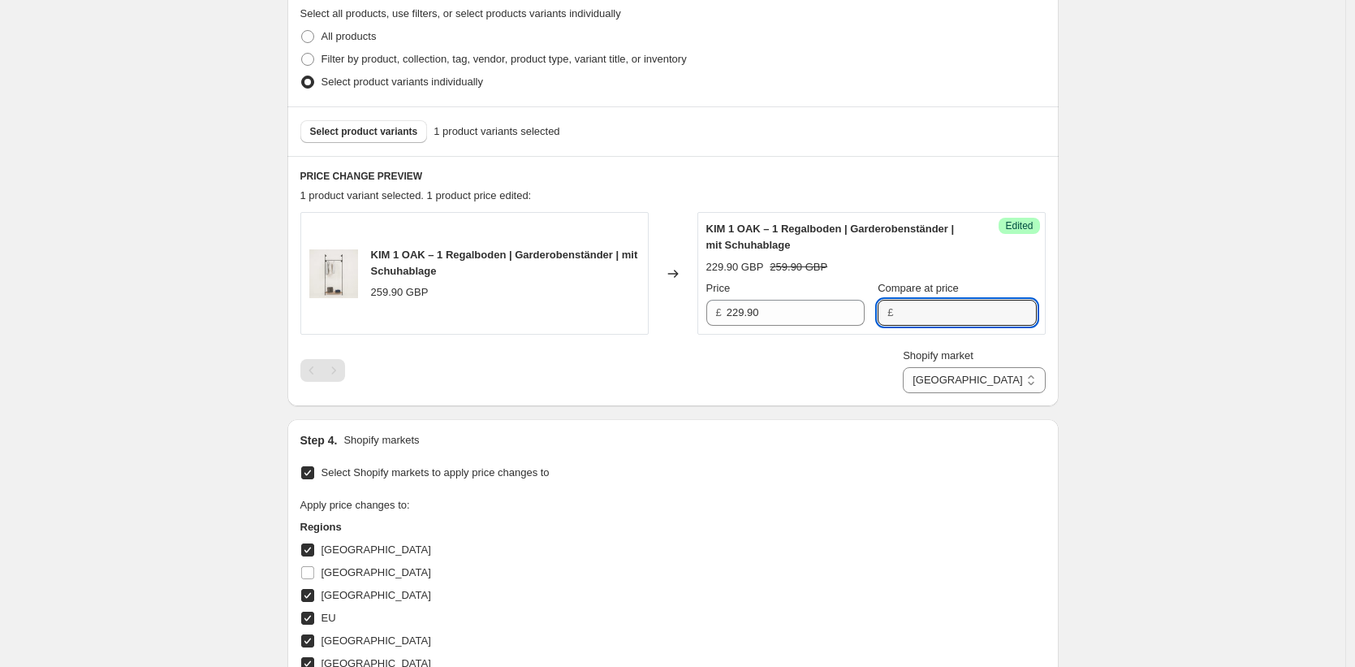
click at [1121, 347] on div "Create new price [MEDICAL_DATA]. This page is ready Create new price [MEDICAL_D…" at bounding box center [672, 453] width 1345 height 1674
click at [1032, 379] on select "Direct prices [GEOGRAPHIC_DATA] [GEOGRAPHIC_DATA] [GEOGRAPHIC_DATA] [GEOGRAPHIC…" at bounding box center [974, 380] width 142 height 26
select select "49252368650"
click at [903, 393] on select "Direct prices [GEOGRAPHIC_DATA] [GEOGRAPHIC_DATA] [GEOGRAPHIC_DATA] [GEOGRAPHIC…" at bounding box center [974, 380] width 142 height 26
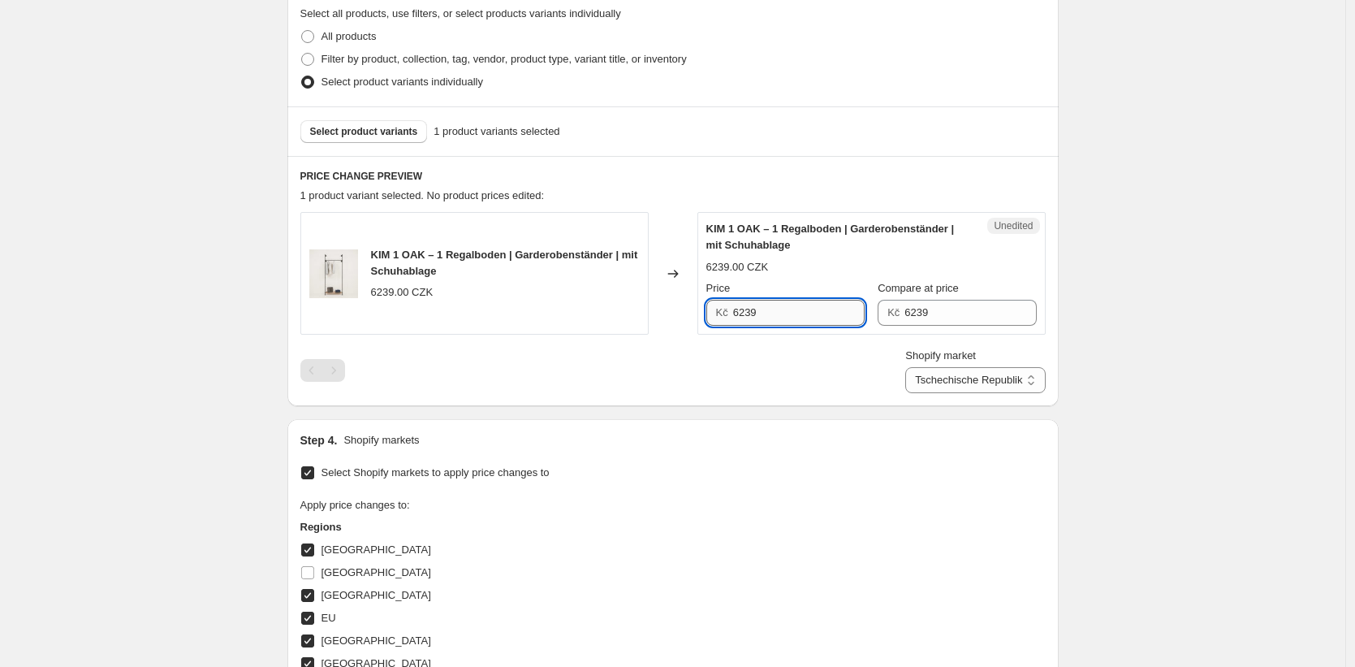
click at [823, 313] on input "6239" at bounding box center [799, 313] width 132 height 26
type input "6049"
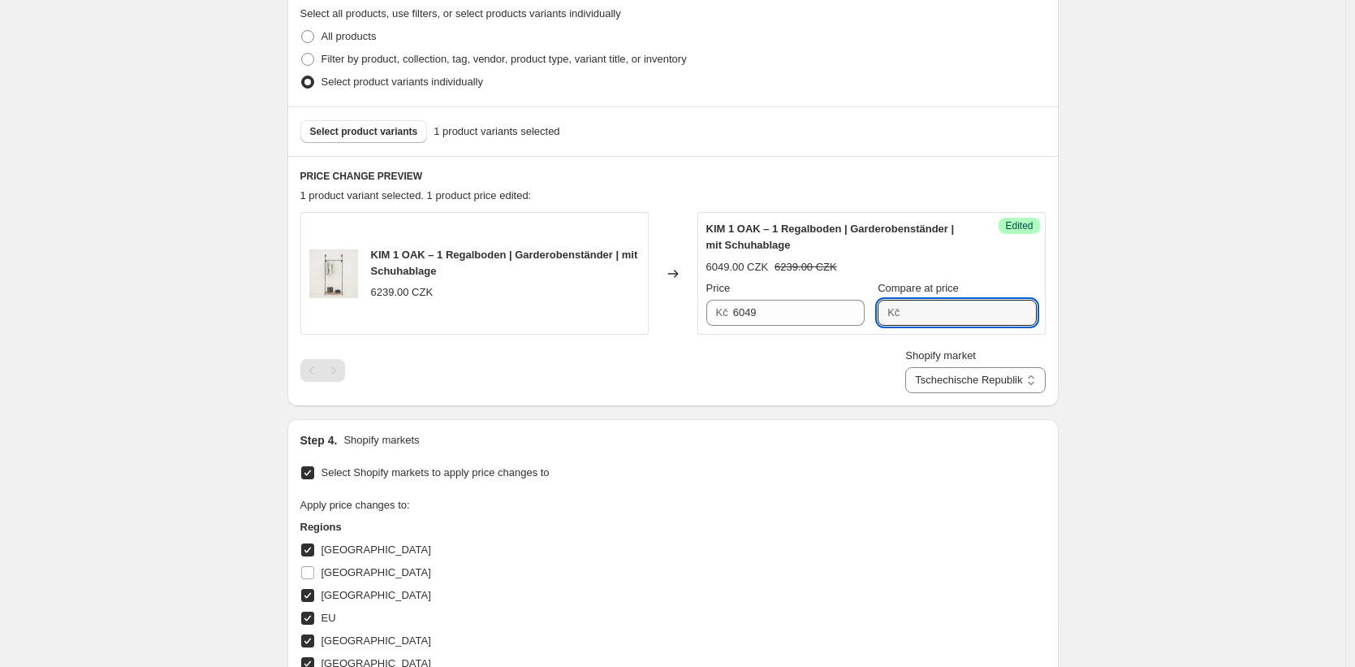
click at [1116, 329] on div "Create new price [MEDICAL_DATA]. This page is ready Create new price [MEDICAL_D…" at bounding box center [672, 453] width 1345 height 1674
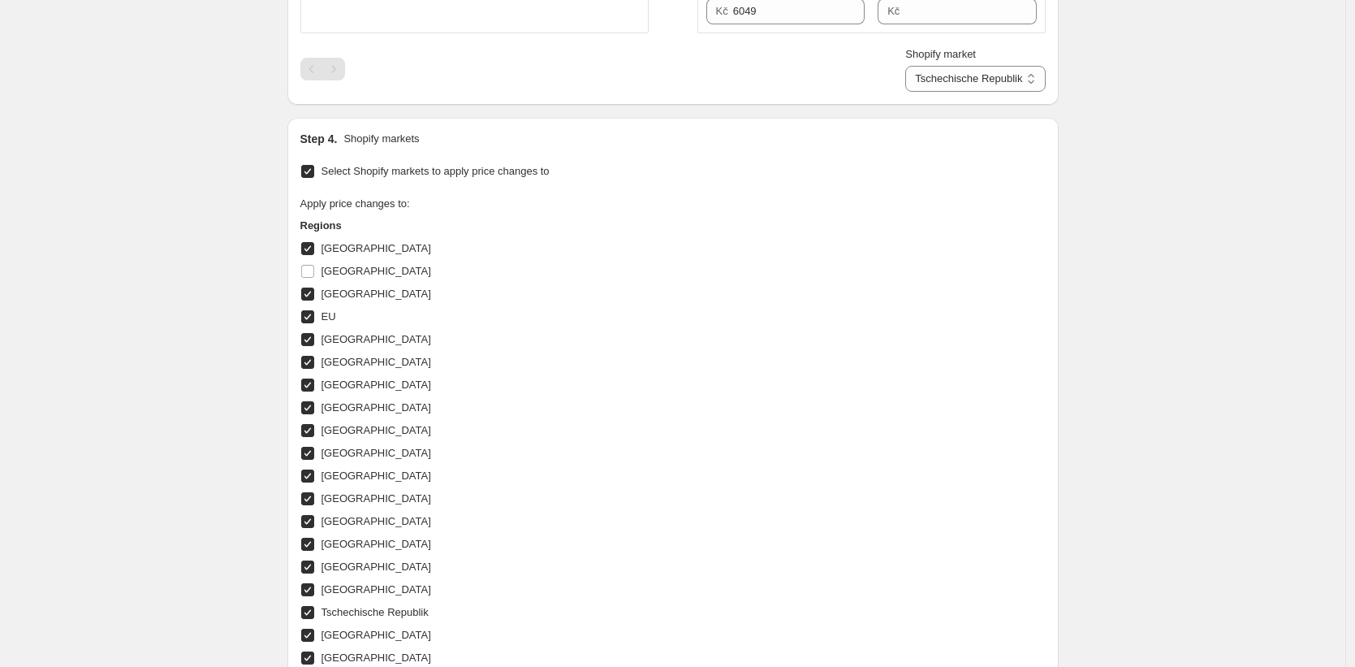
scroll to position [1008, 0]
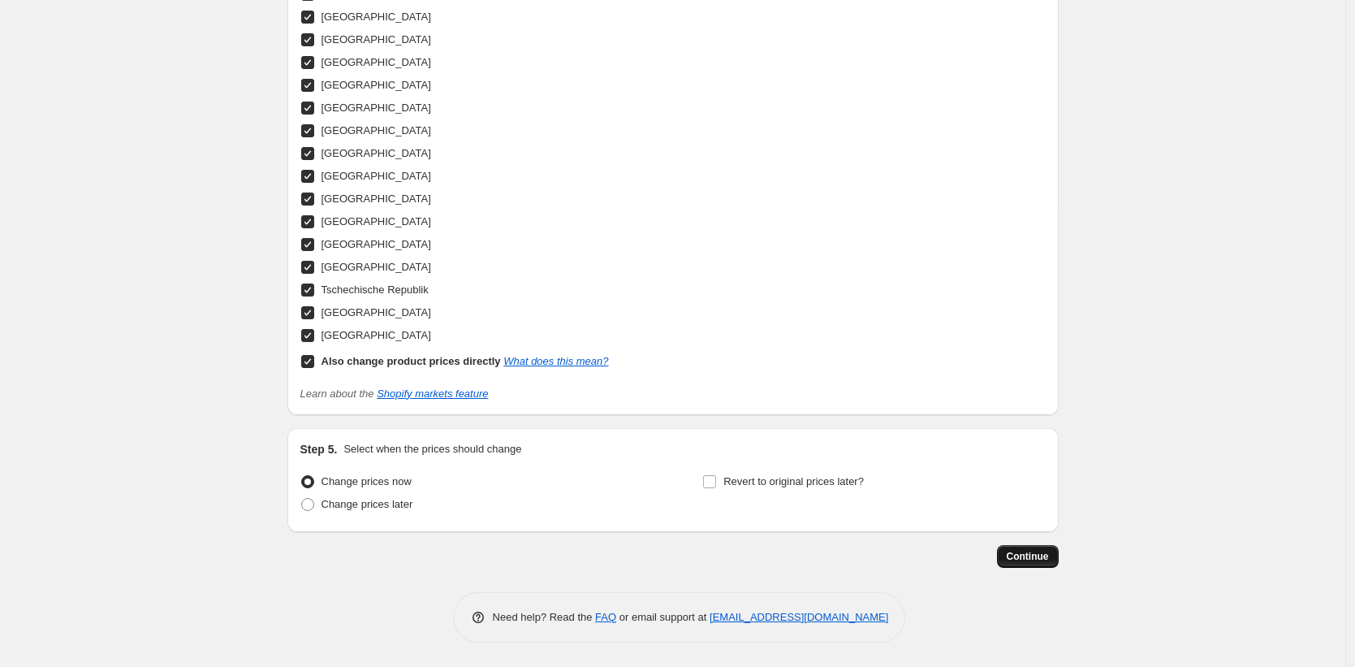
click at [1043, 552] on span "Continue" at bounding box center [1028, 556] width 42 height 13
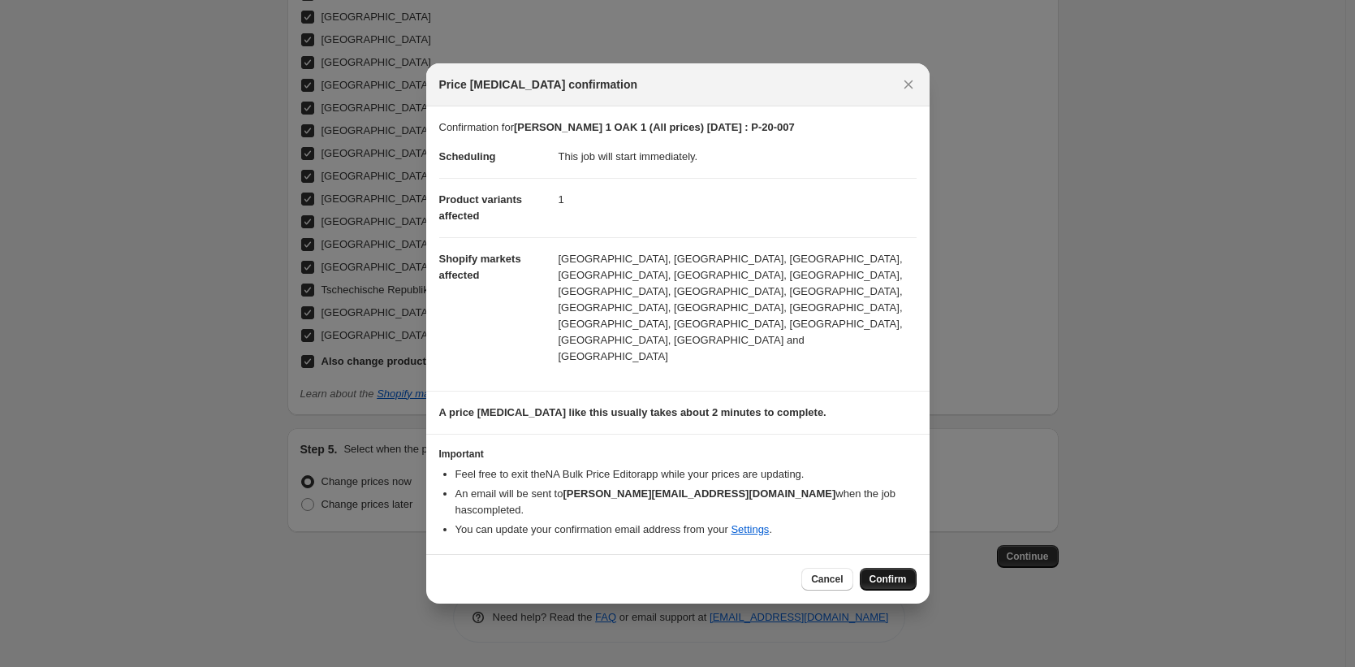
click at [906, 568] on button "Confirm" at bounding box center [888, 579] width 57 height 23
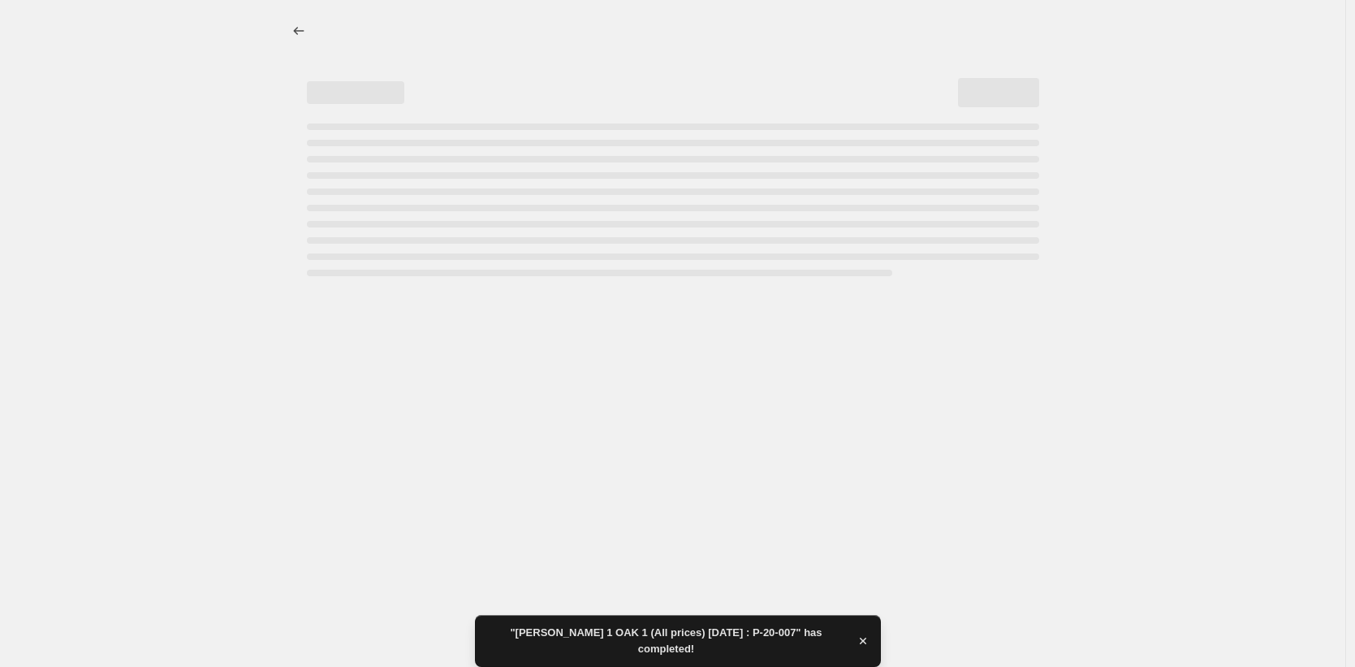
select select "49252368650"
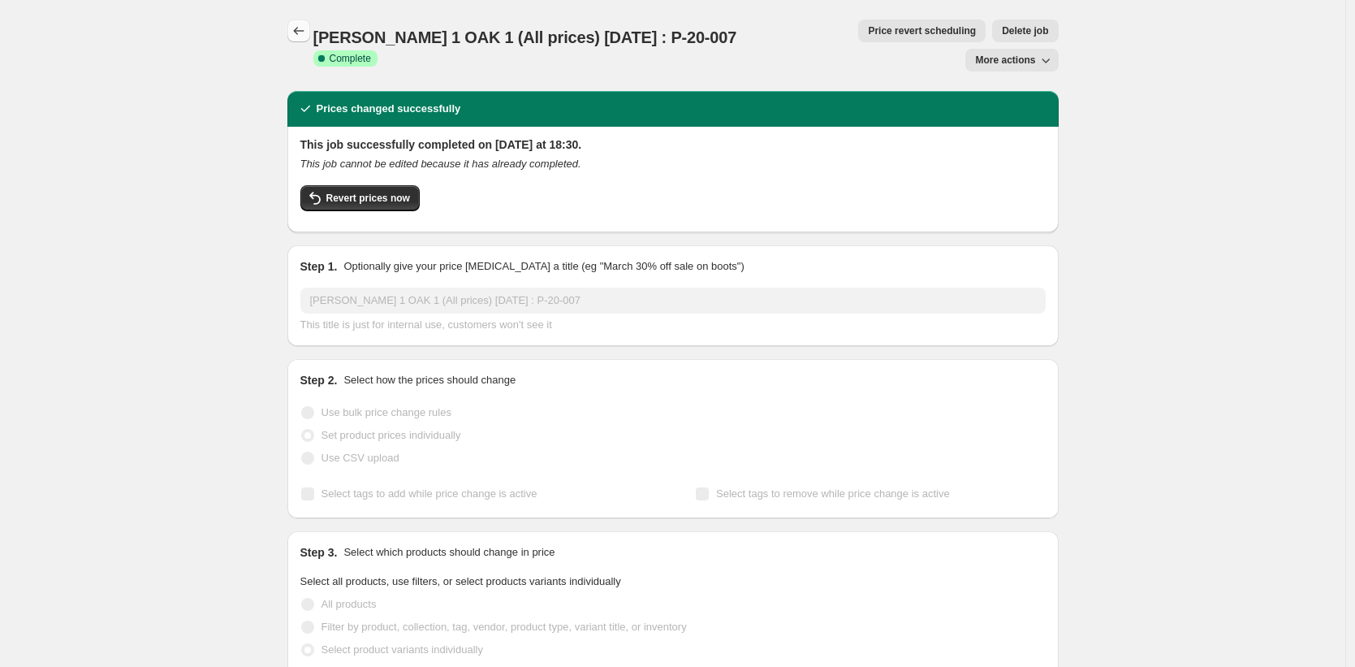
click at [299, 28] on icon "Price change jobs" at bounding box center [299, 31] width 16 height 16
